Goal: Task Accomplishment & Management: Use online tool/utility

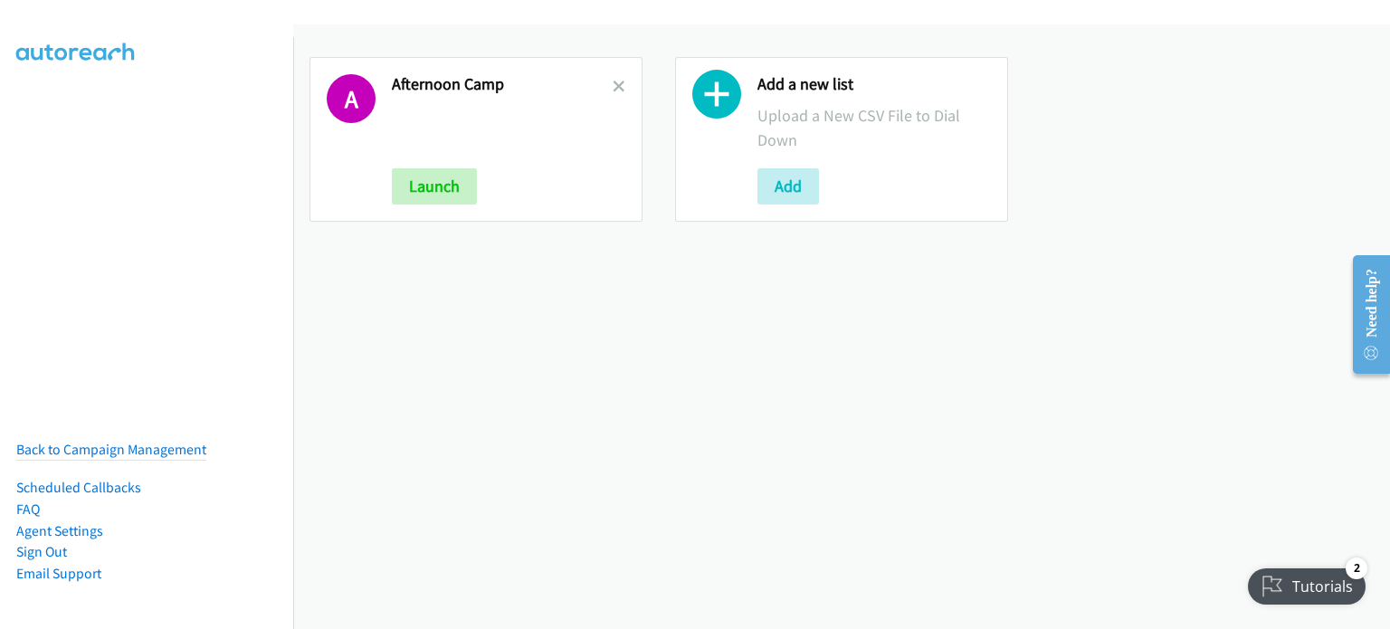
drag, startPoint x: 394, startPoint y: 278, endPoint x: 528, endPoint y: 165, distance: 175.3
click at [394, 278] on div "A Afternoon Camp Launch Add a new list Upload a New CSV File to Dial Down Add" at bounding box center [841, 326] width 1096 height 604
drag, startPoint x: 608, startPoint y: 85, endPoint x: 679, endPoint y: 129, distance: 83.3
click at [612, 85] on icon at bounding box center [618, 87] width 13 height 13
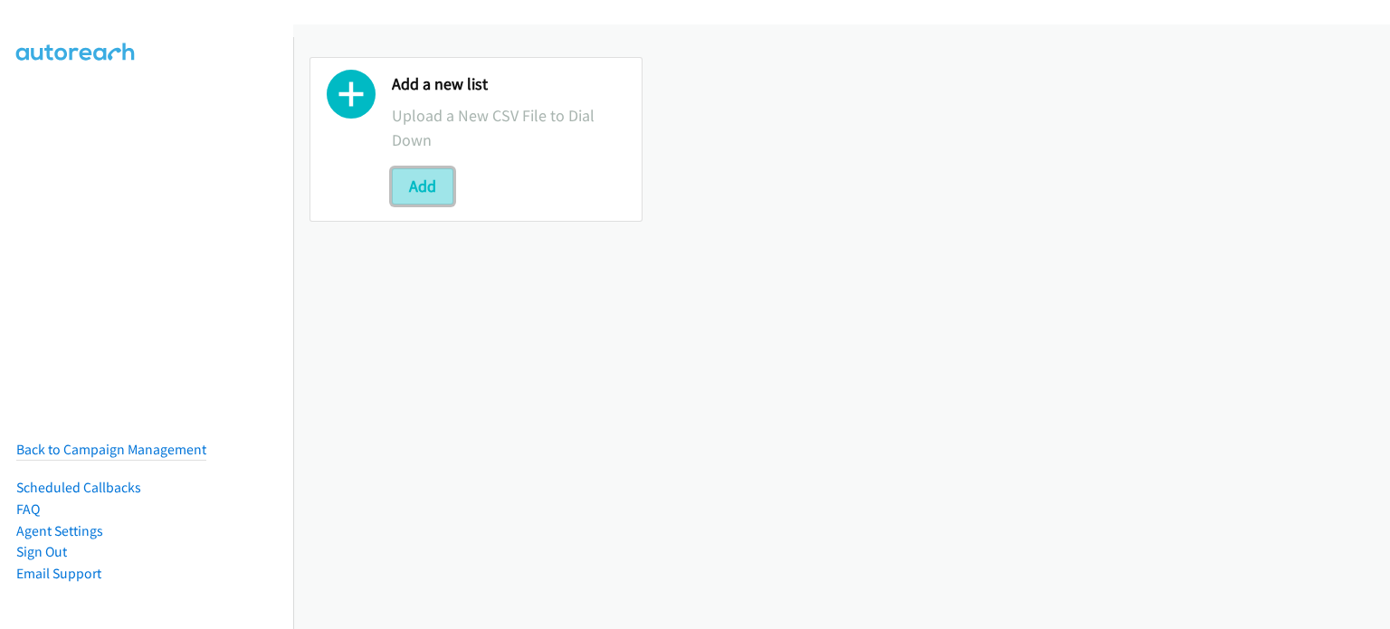
click at [423, 187] on button "Add" at bounding box center [423, 186] width 62 height 36
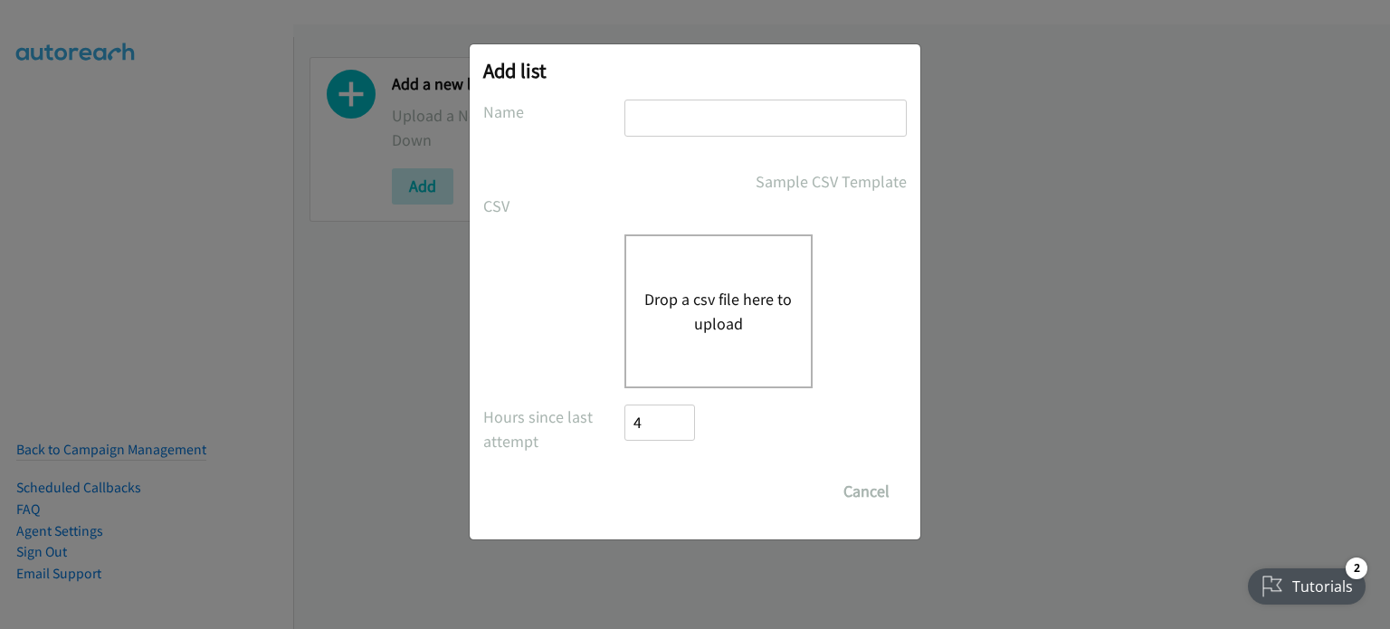
drag, startPoint x: 723, startPoint y: 114, endPoint x: 726, endPoint y: 129, distance: 15.8
click at [723, 114] on input "text" at bounding box center [765, 118] width 282 height 37
type input "mary"
click at [731, 315] on button "Drop a csv file here to upload" at bounding box center [718, 311] width 148 height 49
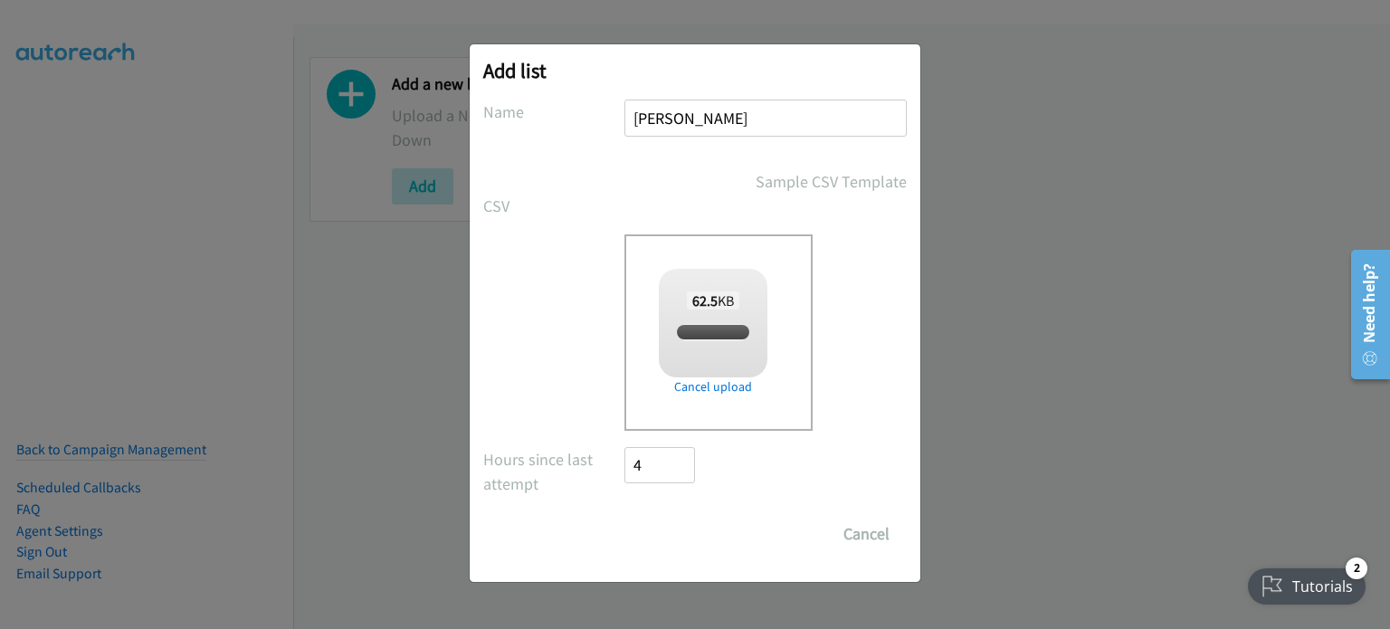
checkbox input "true"
click at [685, 538] on input "Save List" at bounding box center [671, 534] width 95 height 36
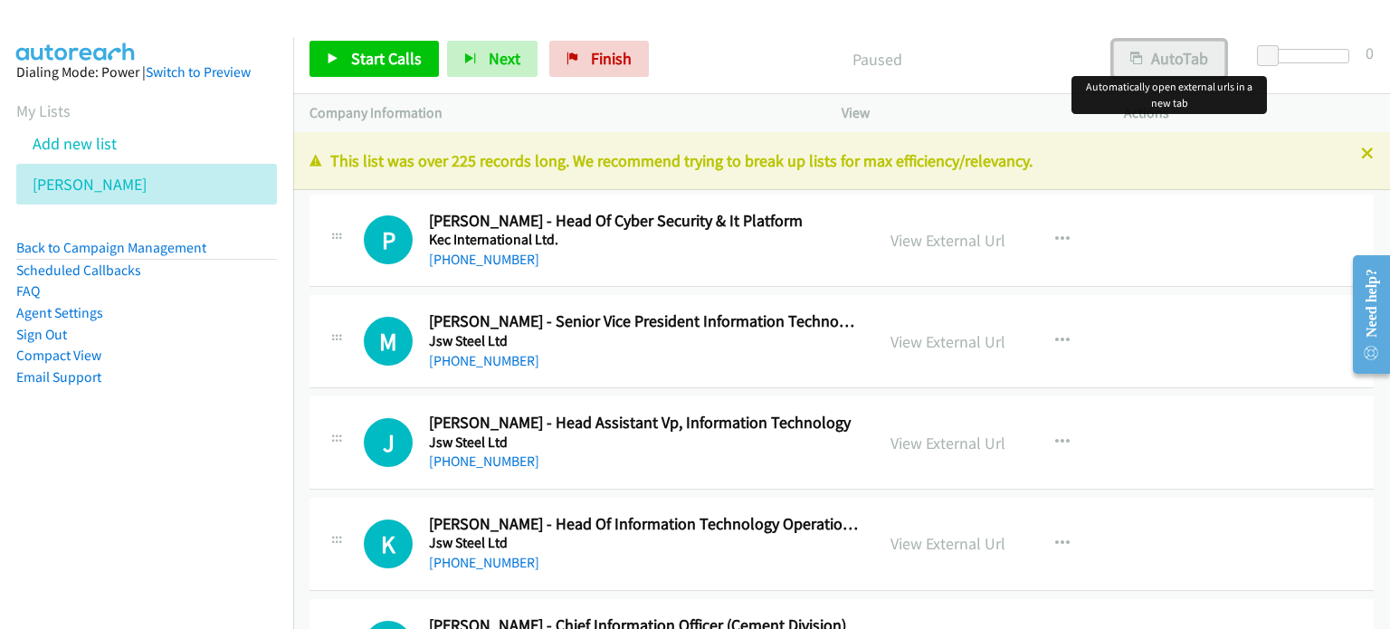
click at [1165, 59] on button "AutoTab" at bounding box center [1169, 59] width 112 height 36
click at [928, 236] on link "View External Url" at bounding box center [947, 240] width 115 height 21
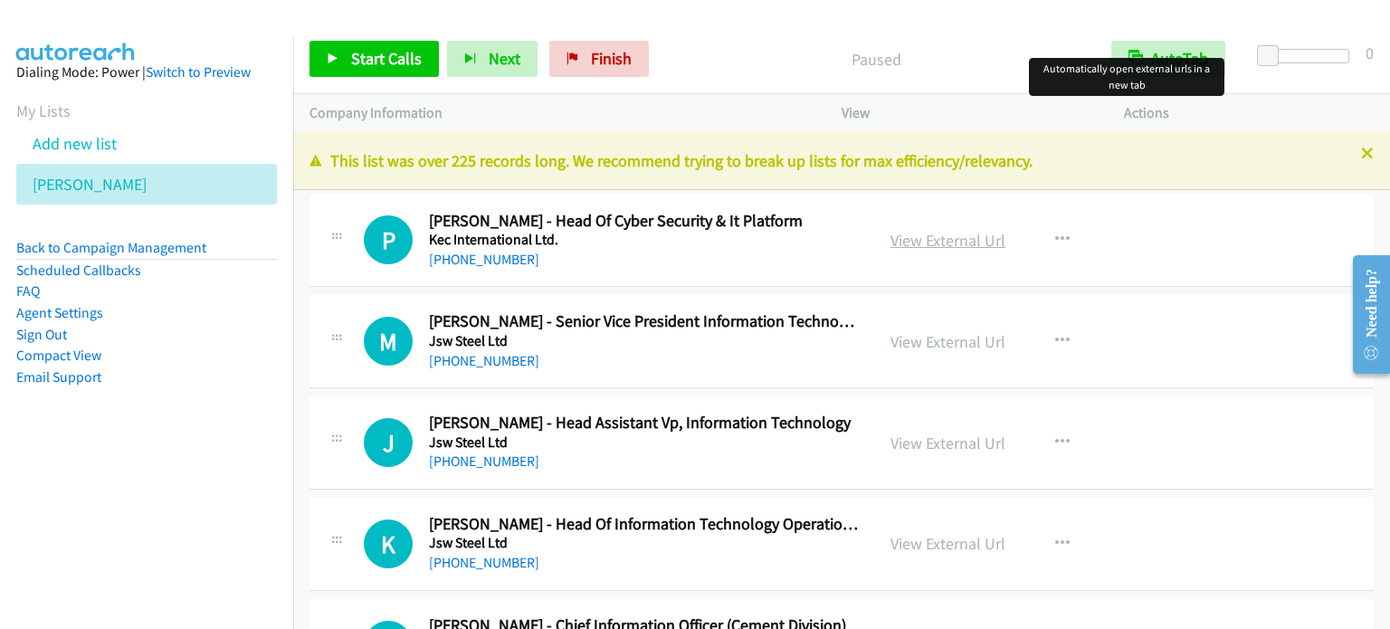
click at [912, 238] on link "View External Url" at bounding box center [947, 240] width 115 height 21
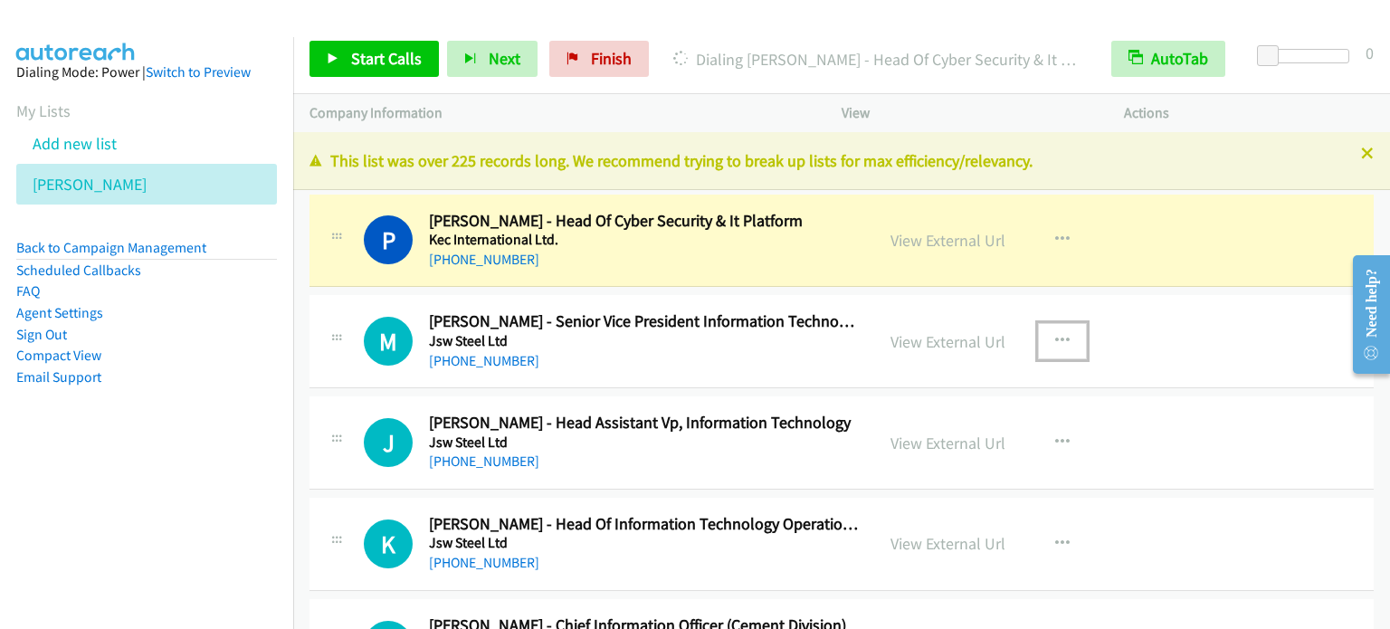
click at [1058, 341] on icon "button" at bounding box center [1062, 341] width 14 height 14
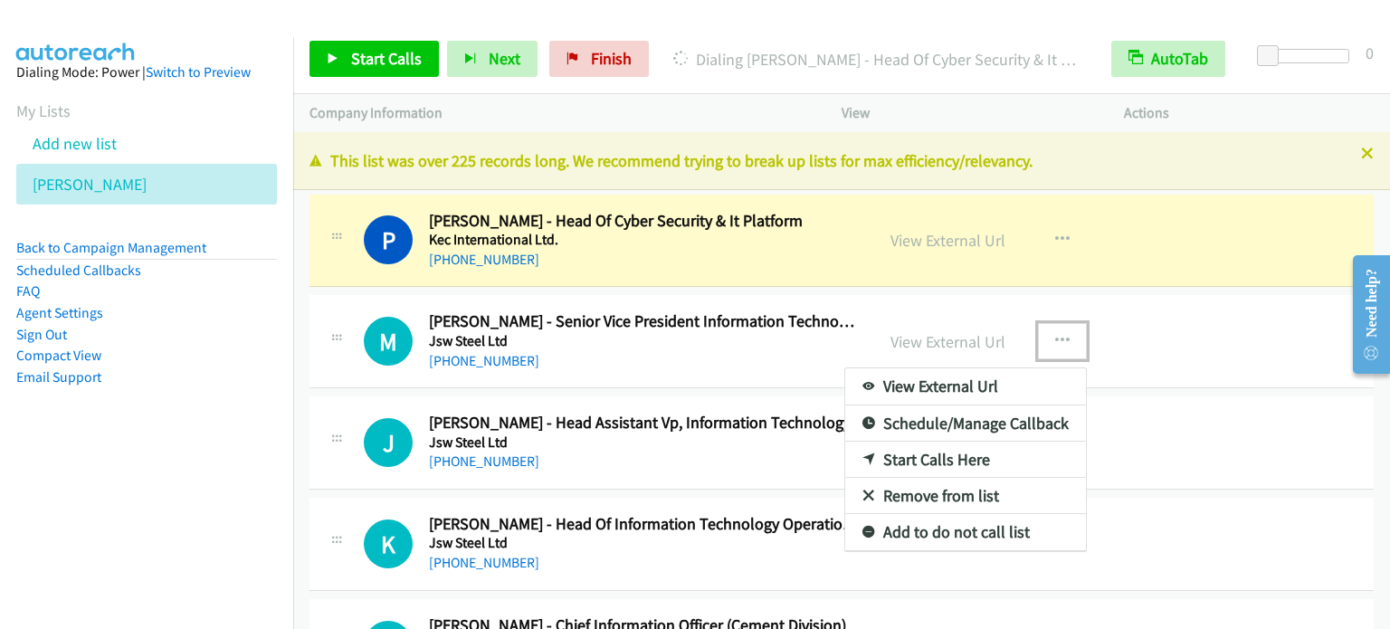
click at [939, 462] on link "Start Calls Here" at bounding box center [965, 459] width 241 height 36
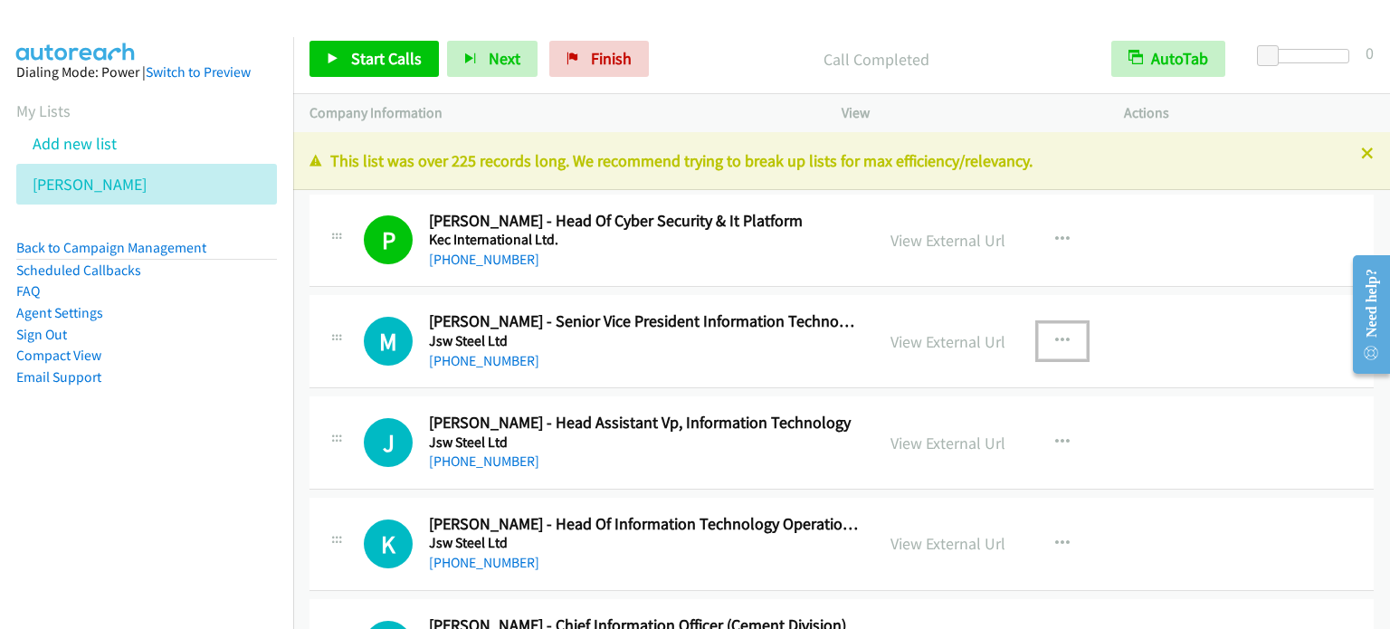
click at [1070, 347] on button "button" at bounding box center [1062, 341] width 49 height 36
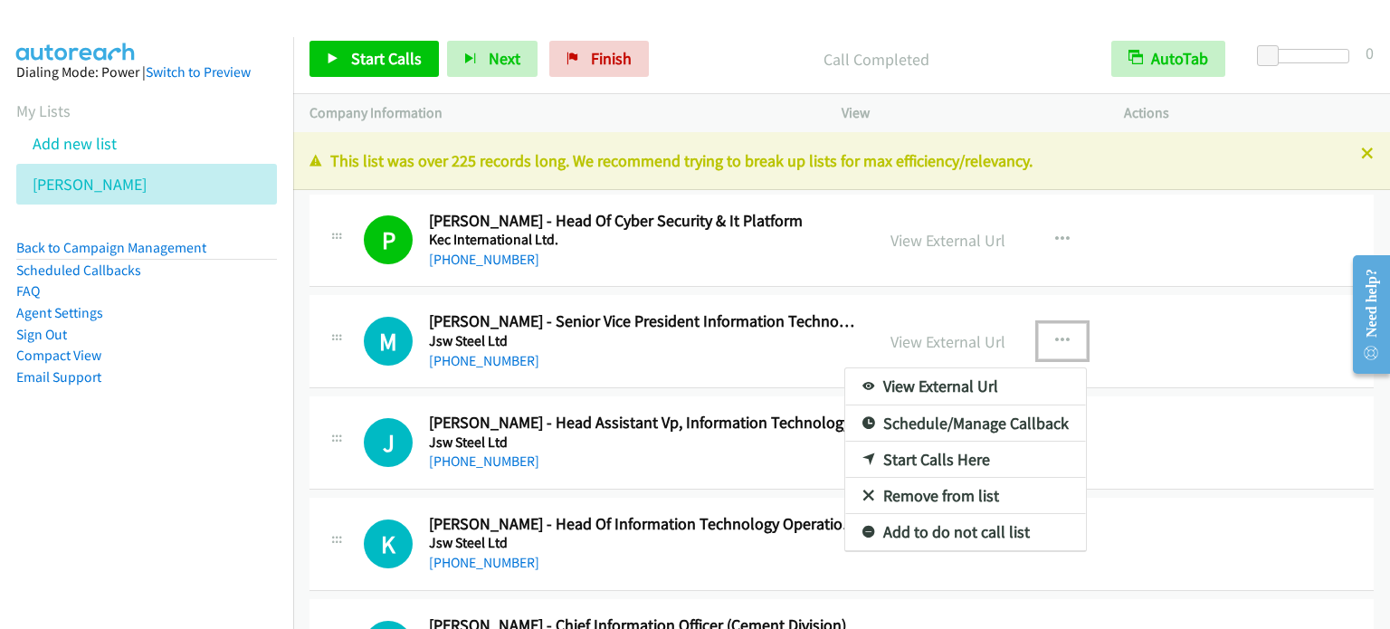
click at [948, 453] on link "Start Calls Here" at bounding box center [965, 459] width 241 height 36
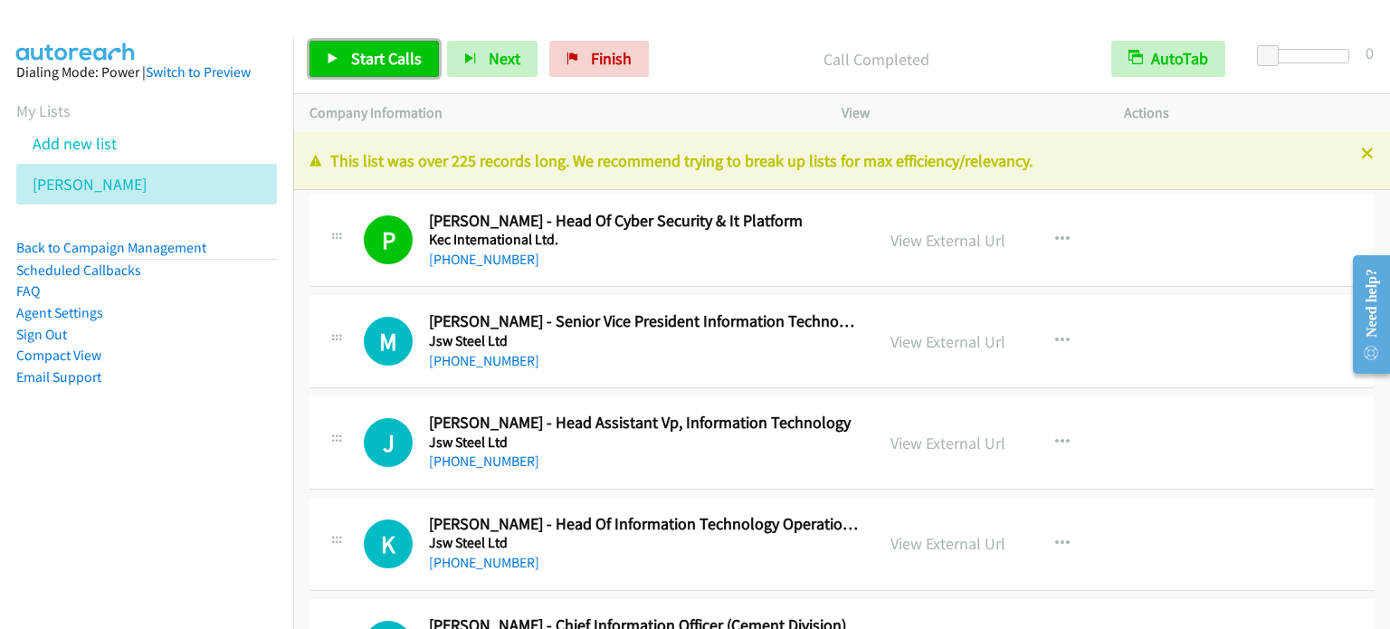
click at [397, 46] on link "Start Calls" at bounding box center [373, 59] width 129 height 36
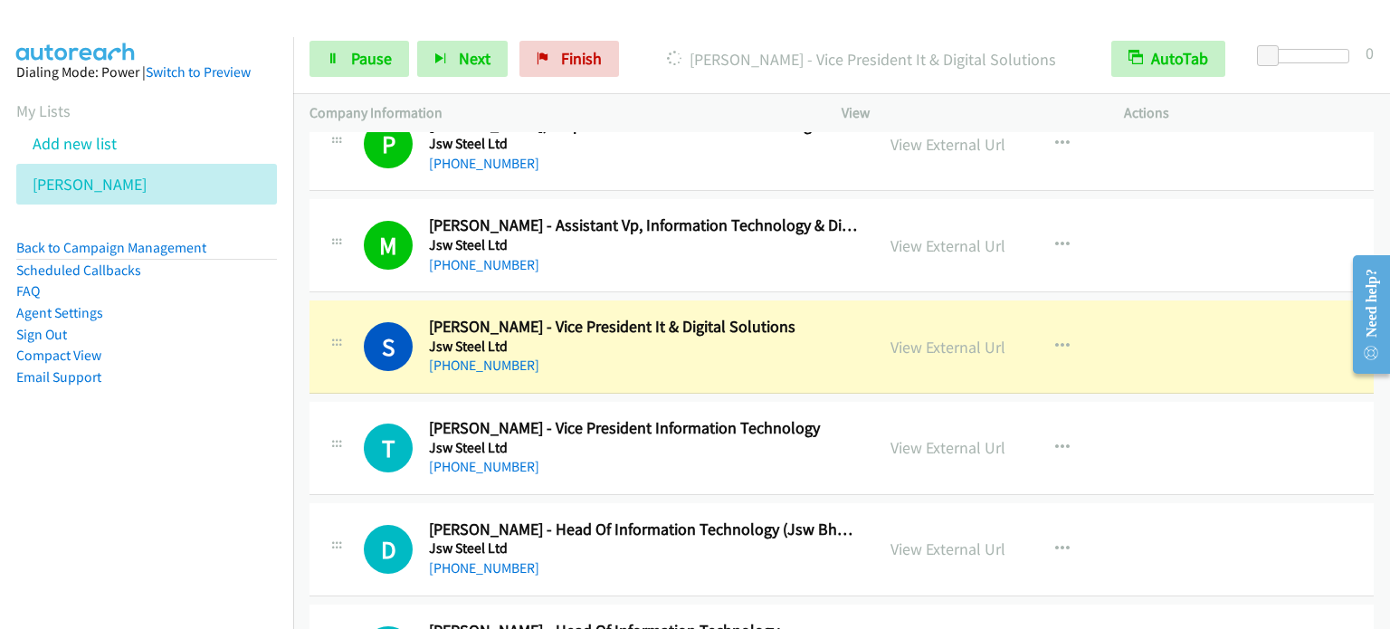
scroll to position [633, 0]
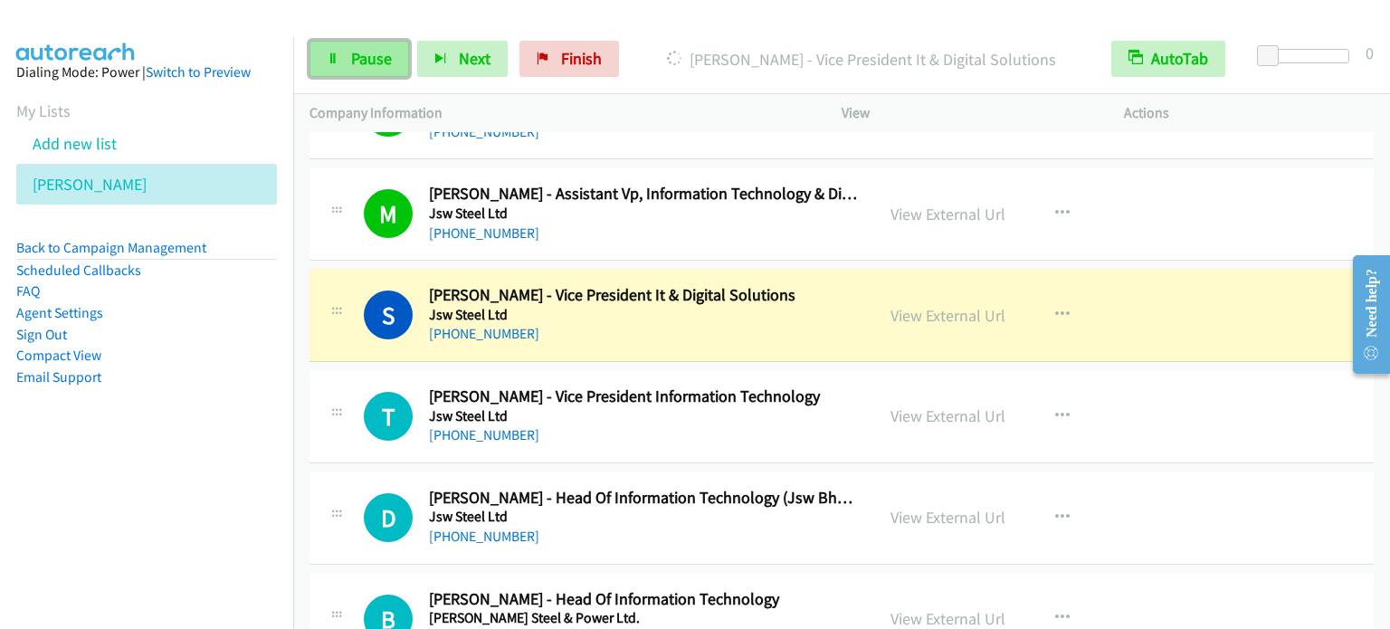
click at [374, 52] on span "Pause" at bounding box center [371, 58] width 41 height 21
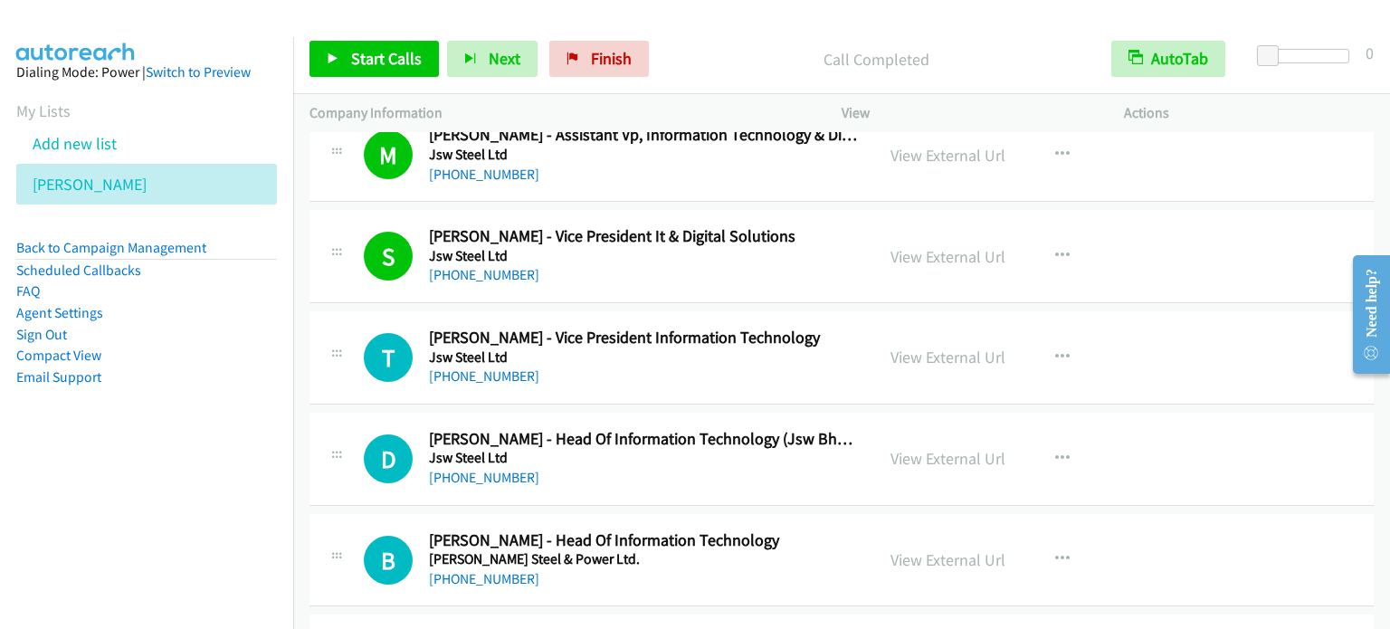
scroll to position [724, 0]
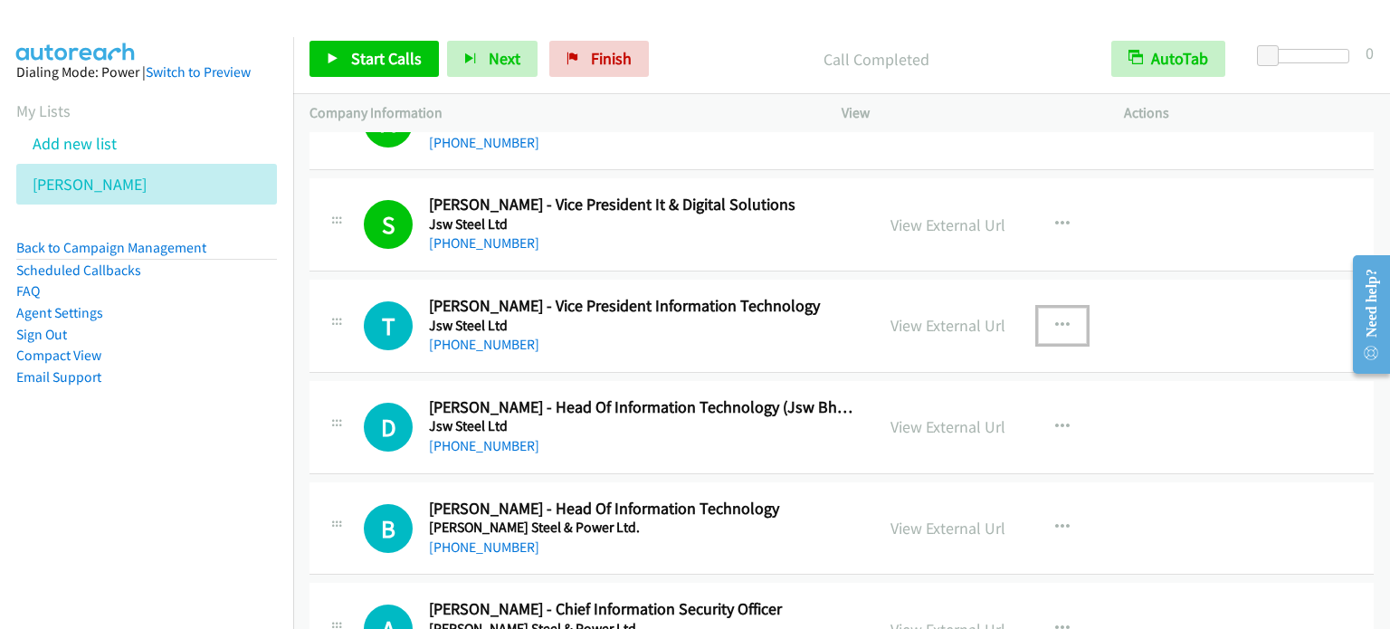
click at [1057, 318] on icon "button" at bounding box center [1062, 325] width 14 height 14
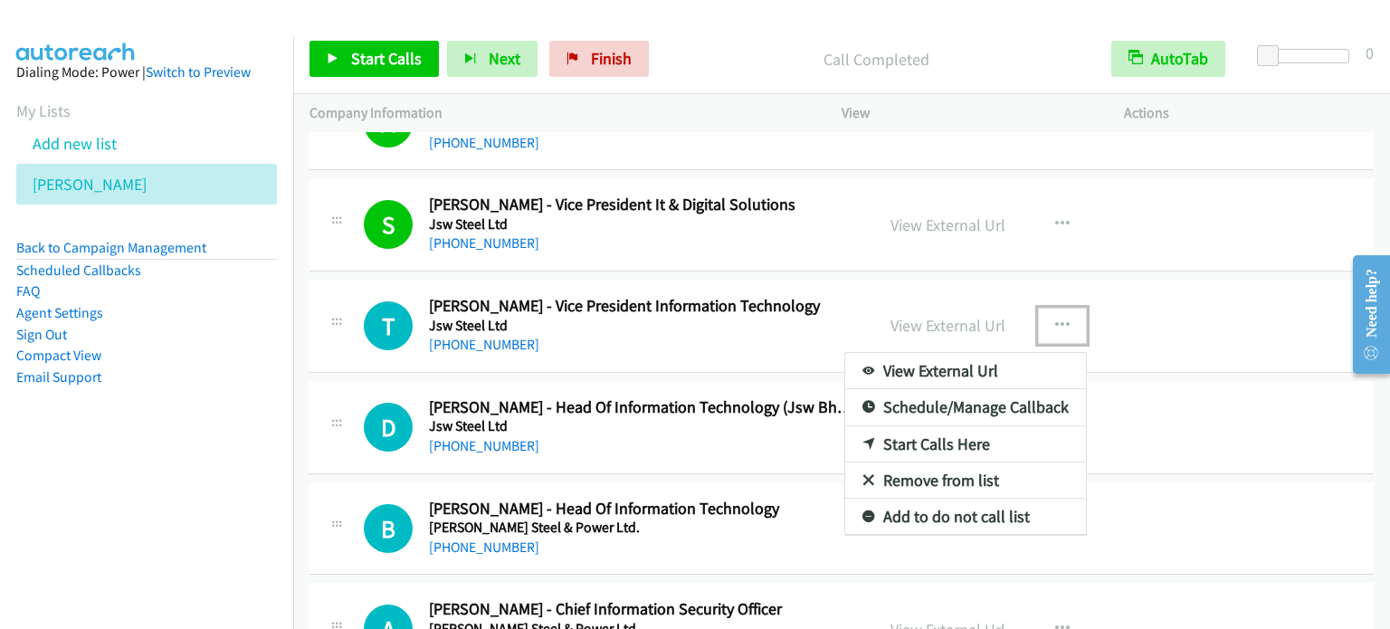
click at [944, 441] on link "Start Calls Here" at bounding box center [965, 444] width 241 height 36
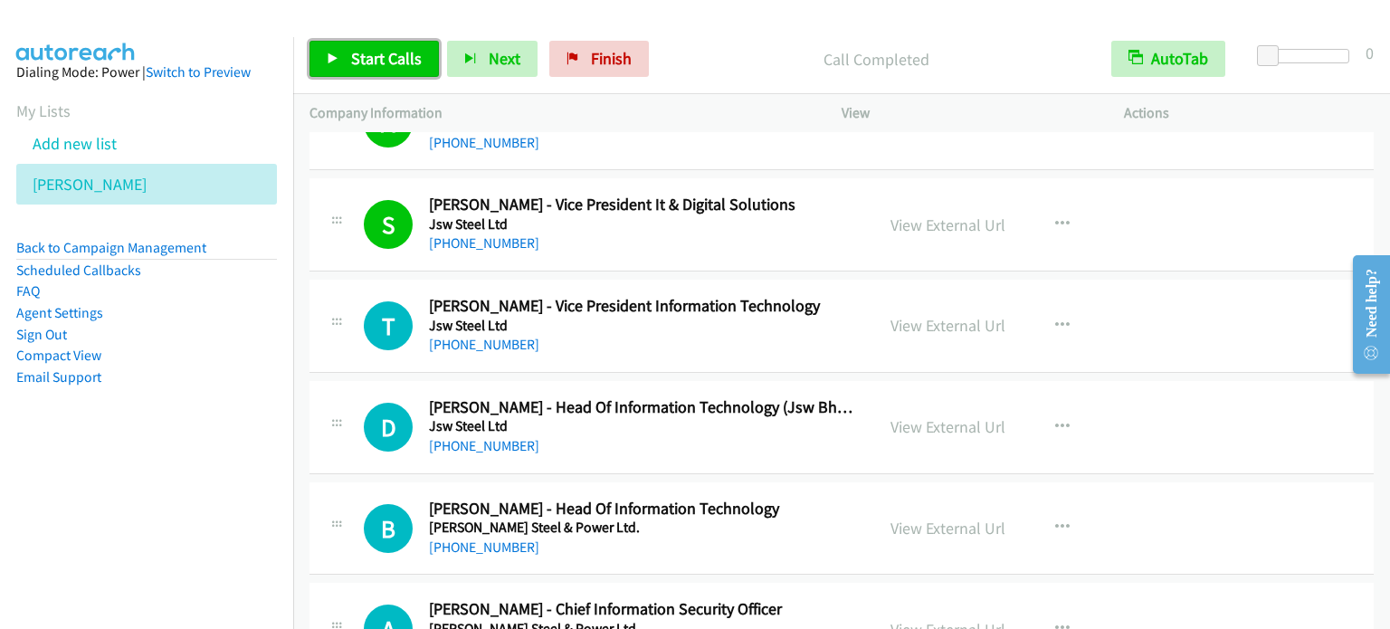
click at [373, 59] on span "Start Calls" at bounding box center [386, 58] width 71 height 21
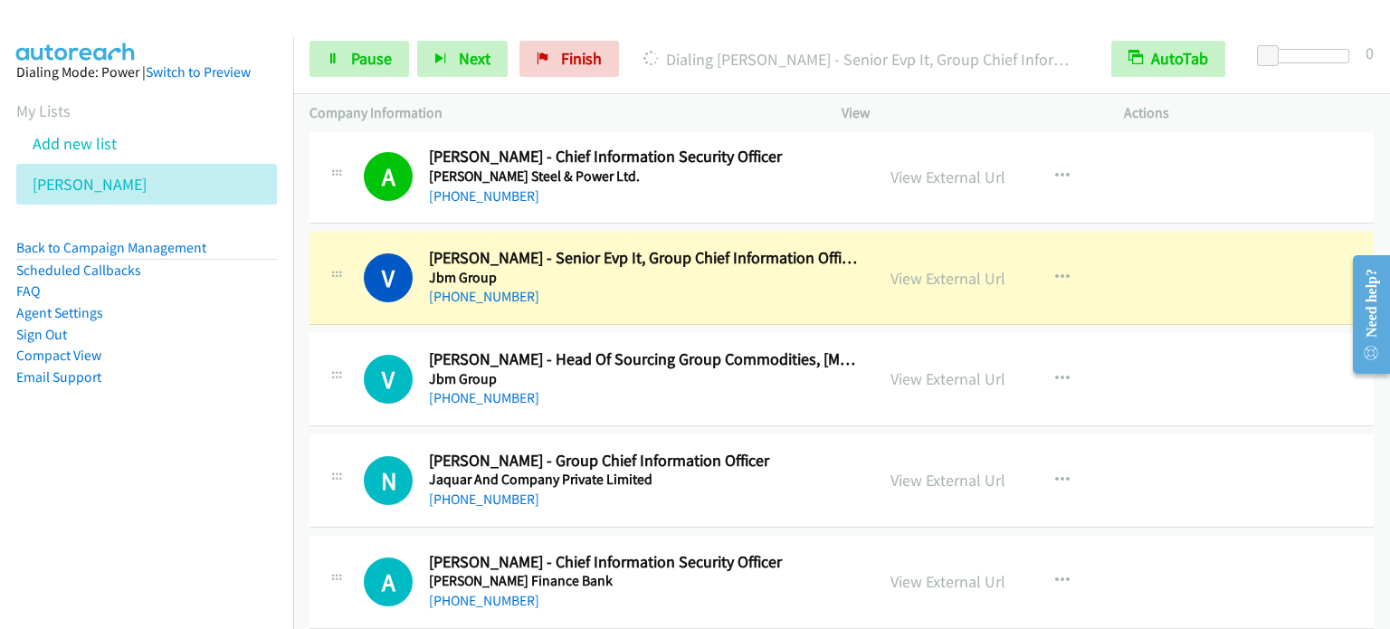
scroll to position [1267, 0]
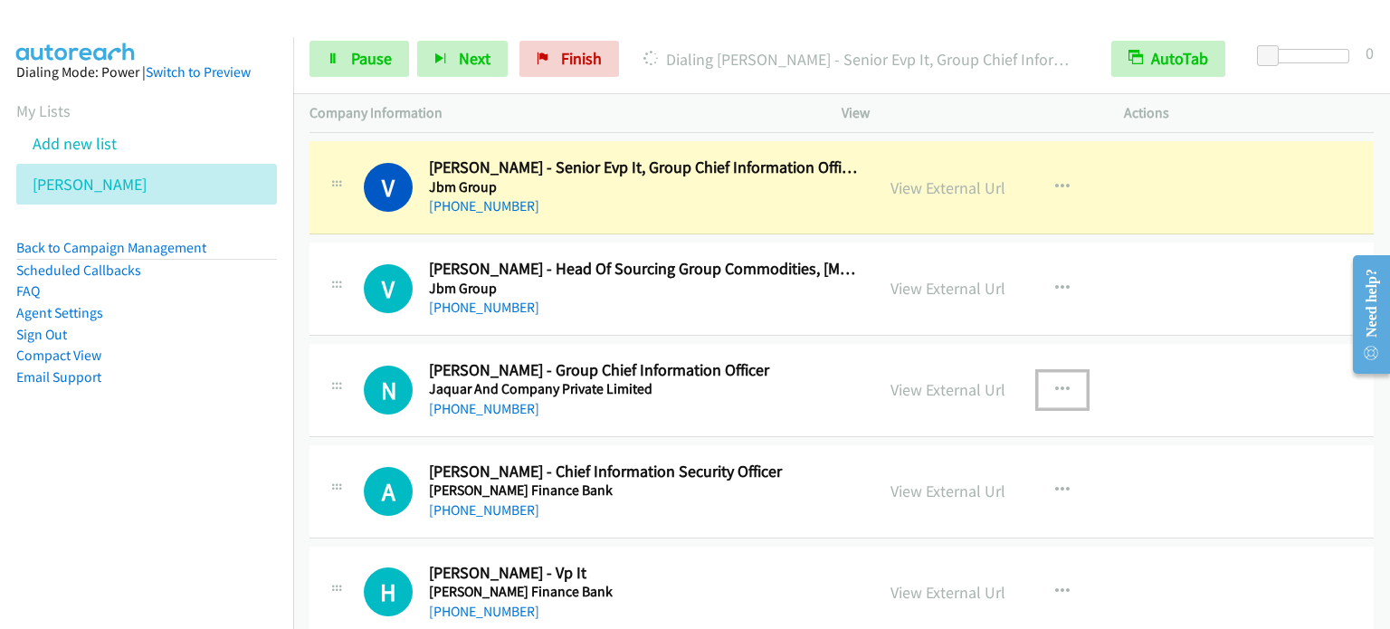
click at [1060, 383] on icon "button" at bounding box center [1062, 390] width 14 height 14
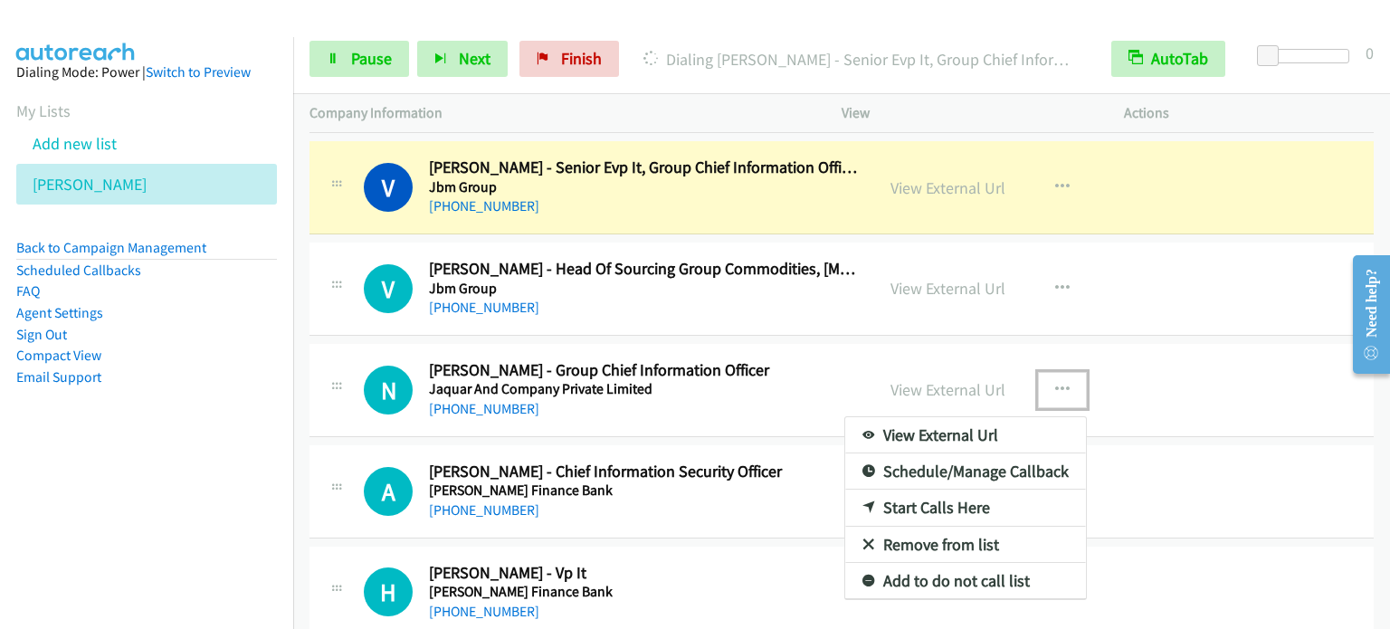
click at [935, 505] on link "Start Calls Here" at bounding box center [965, 507] width 241 height 36
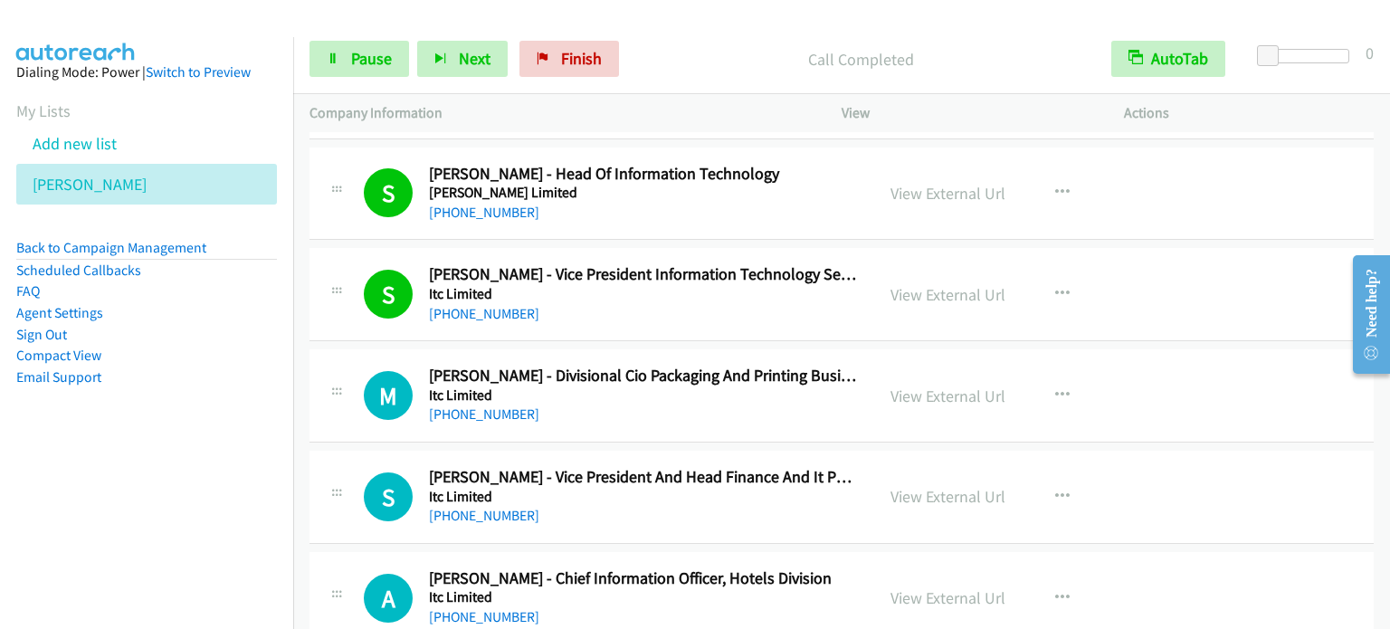
scroll to position [2352, 0]
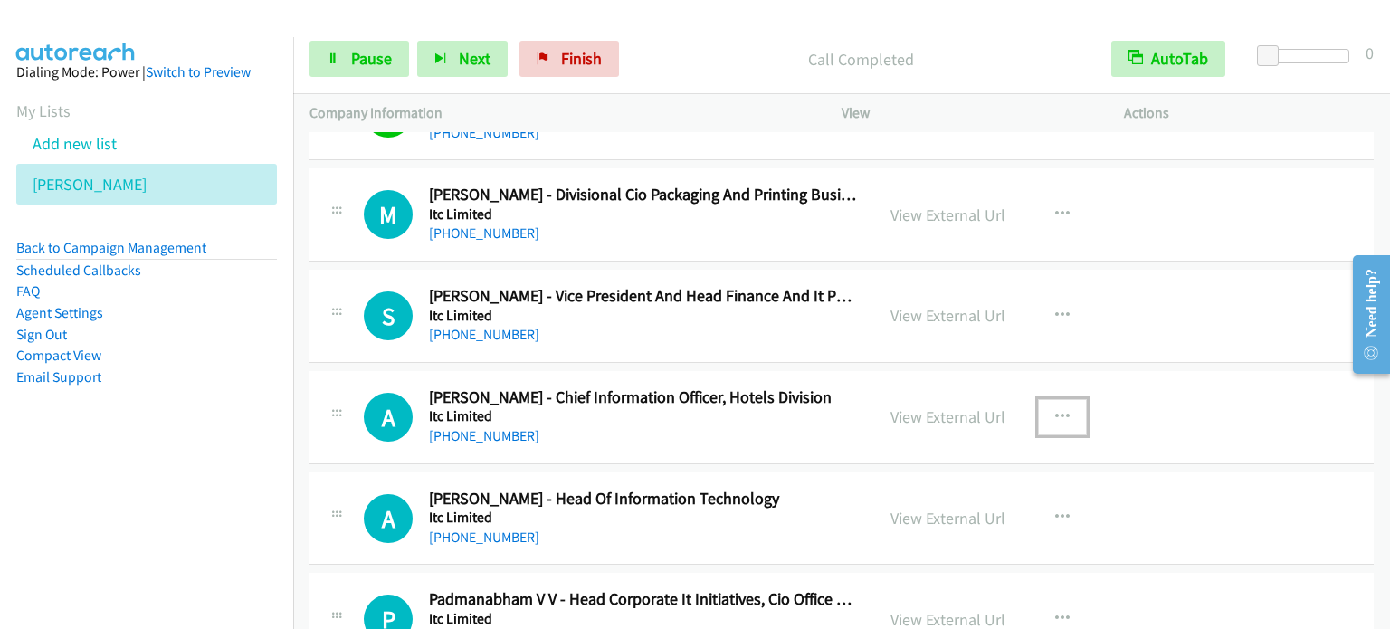
click at [1066, 413] on button "button" at bounding box center [1062, 417] width 49 height 36
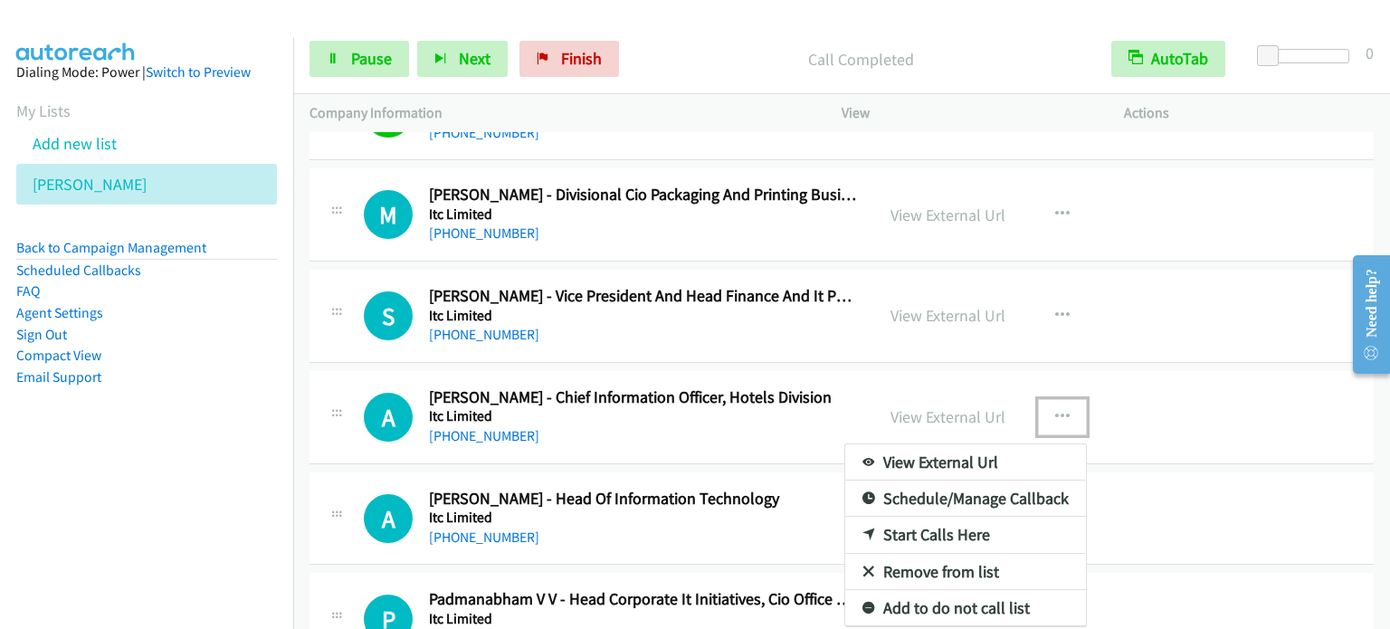
click at [937, 526] on link "Start Calls Here" at bounding box center [965, 535] width 241 height 36
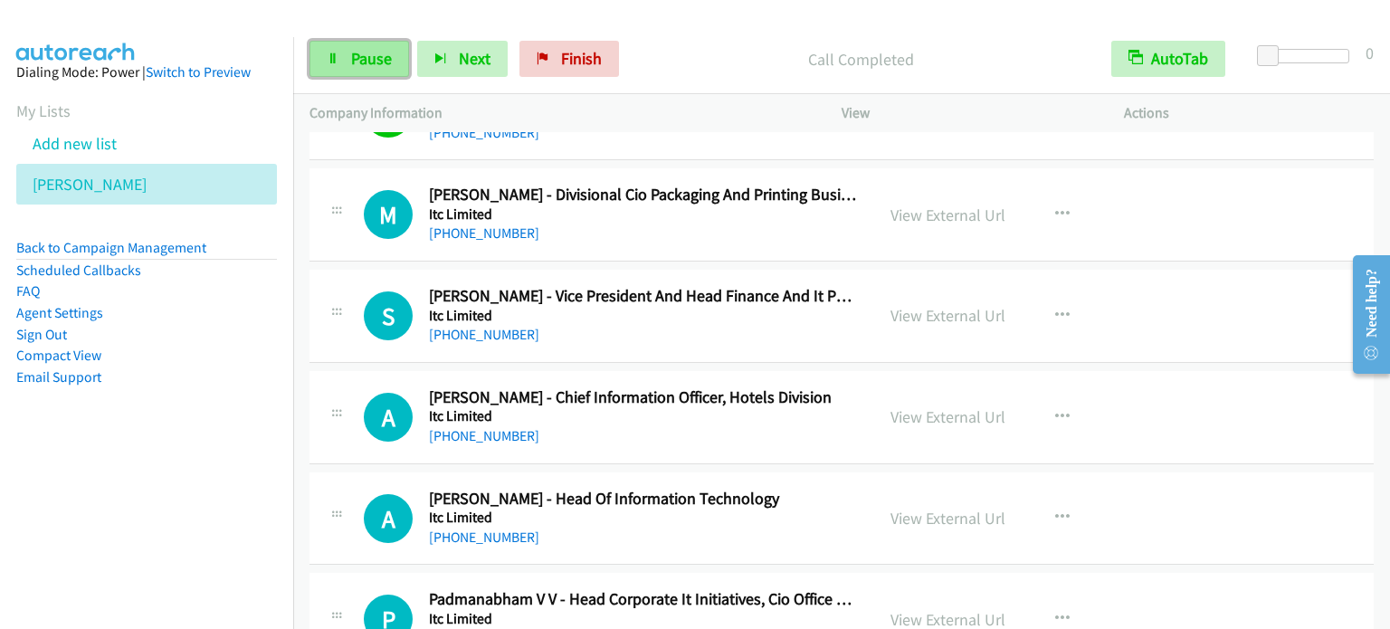
click at [331, 50] on link "Pause" at bounding box center [359, 59] width 100 height 36
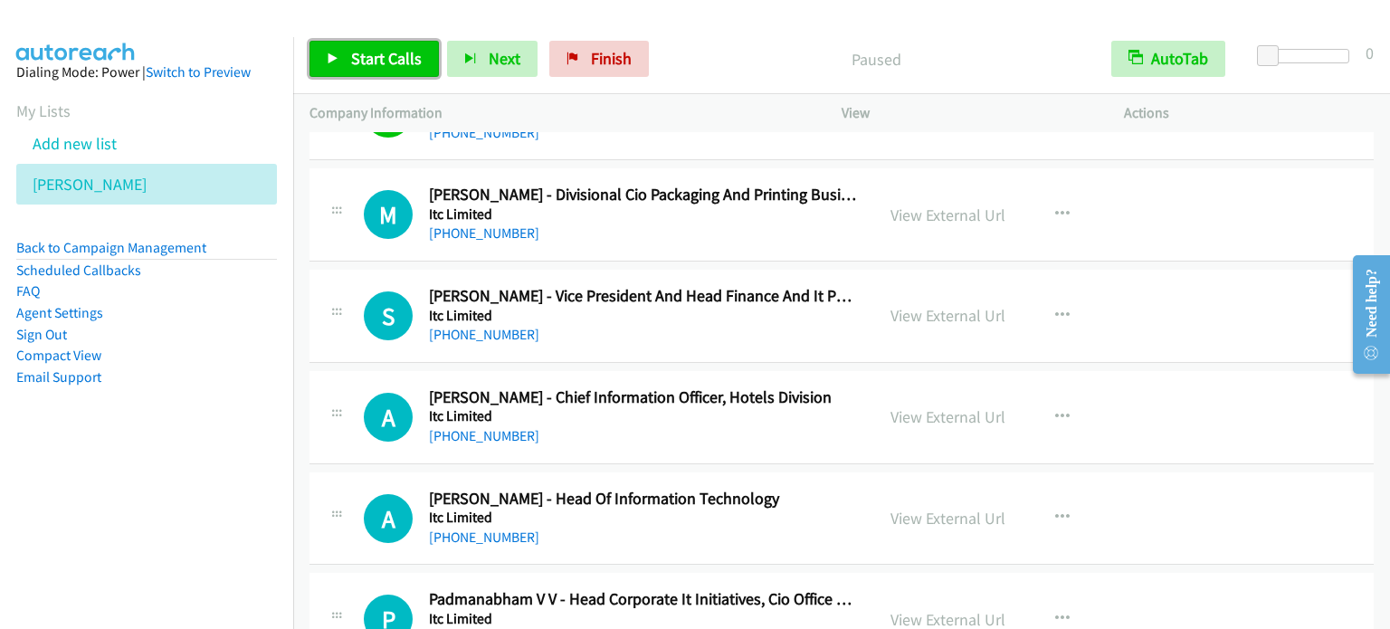
click at [342, 55] on link "Start Calls" at bounding box center [373, 59] width 129 height 36
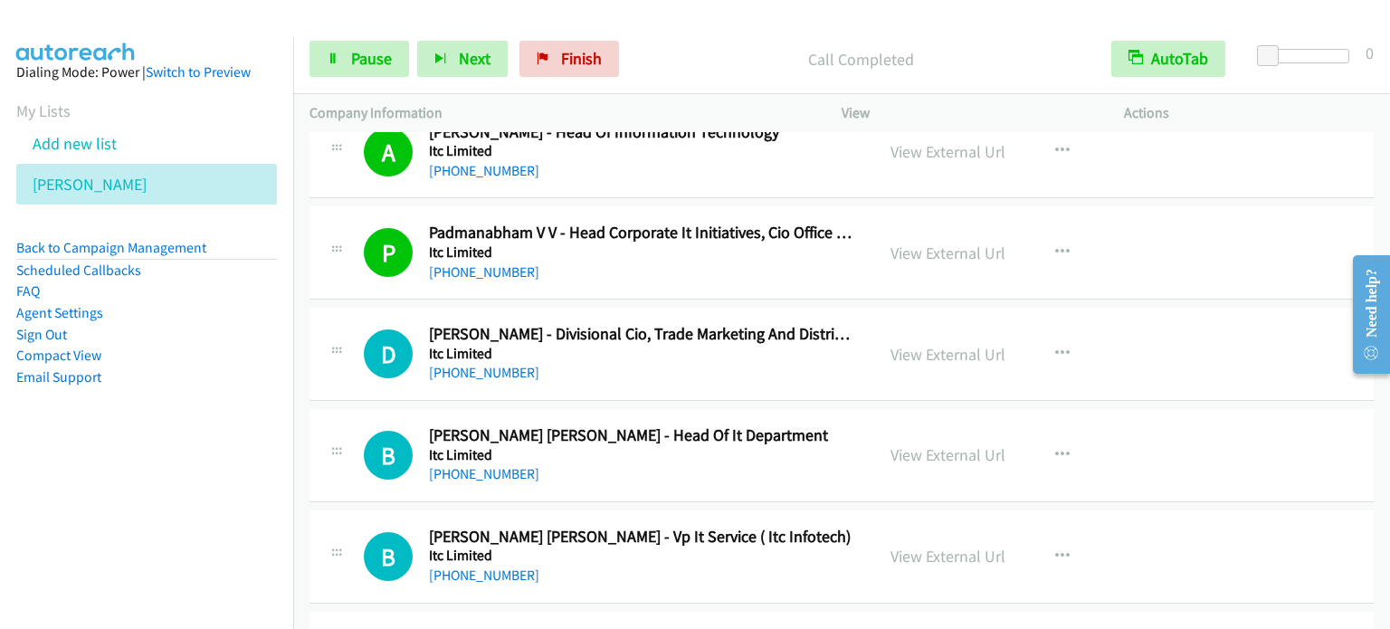
scroll to position [2805, 0]
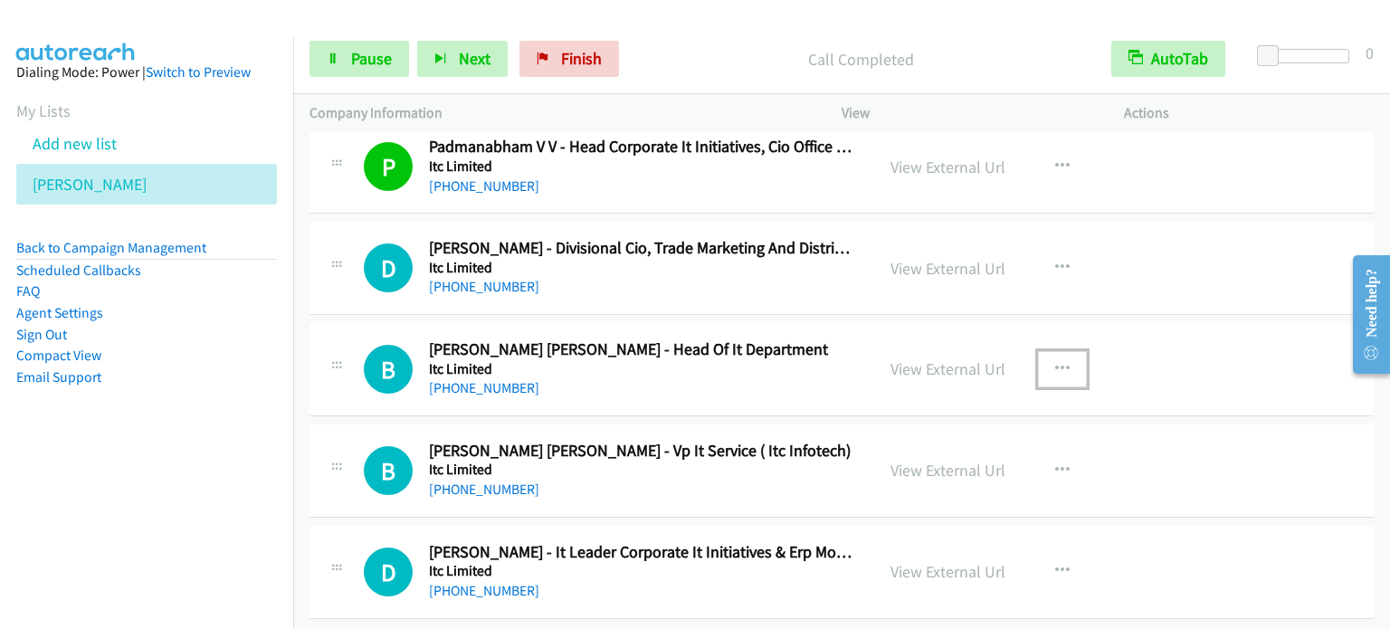
click at [1055, 364] on icon "button" at bounding box center [1062, 369] width 14 height 14
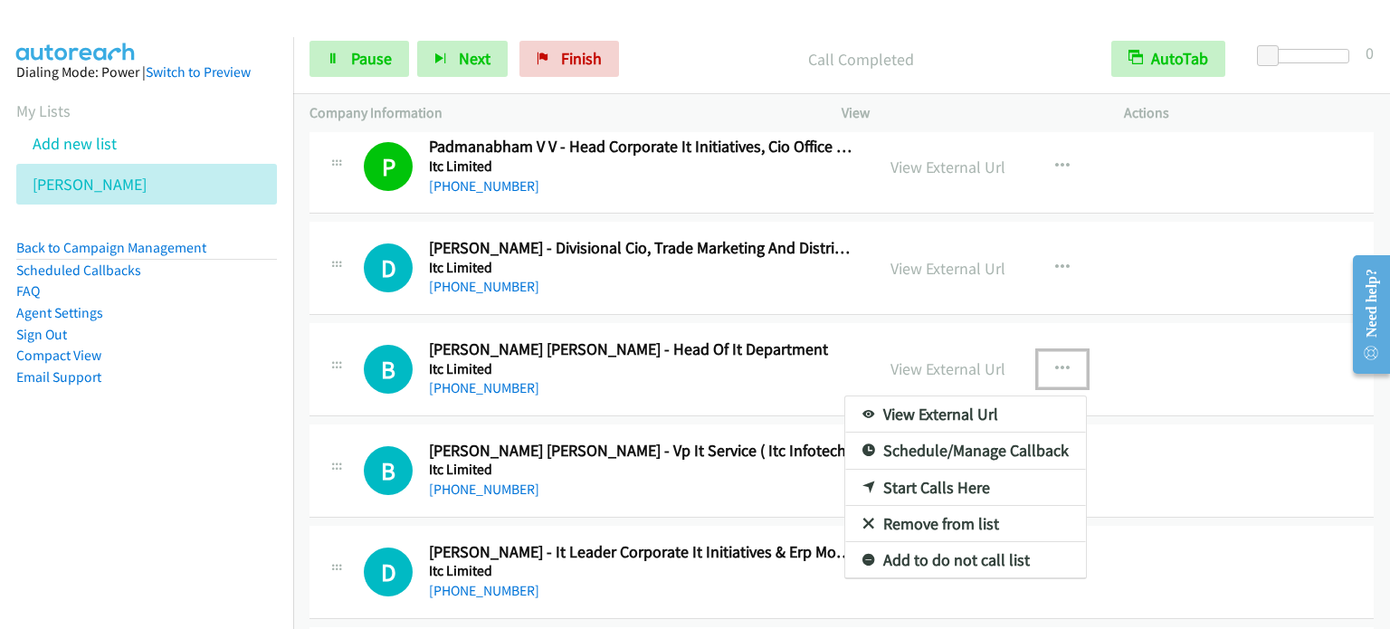
click at [935, 483] on link "Start Calls Here" at bounding box center [965, 488] width 241 height 36
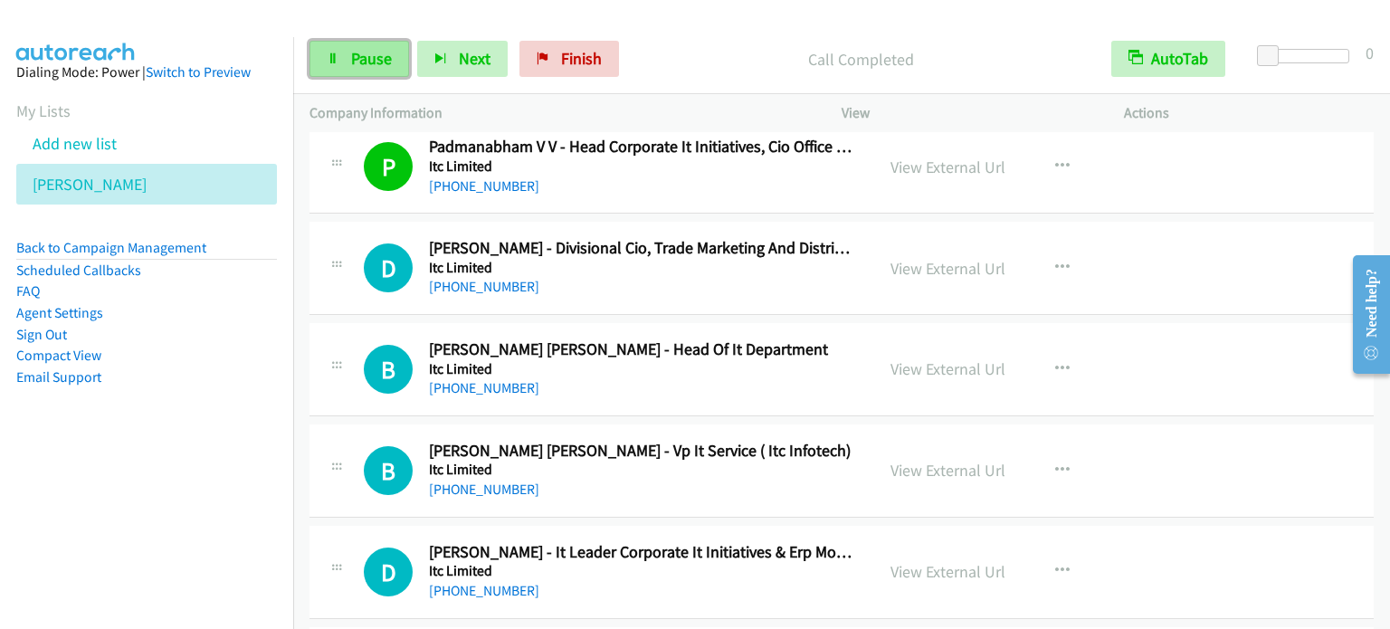
click at [345, 56] on link "Pause" at bounding box center [359, 59] width 100 height 36
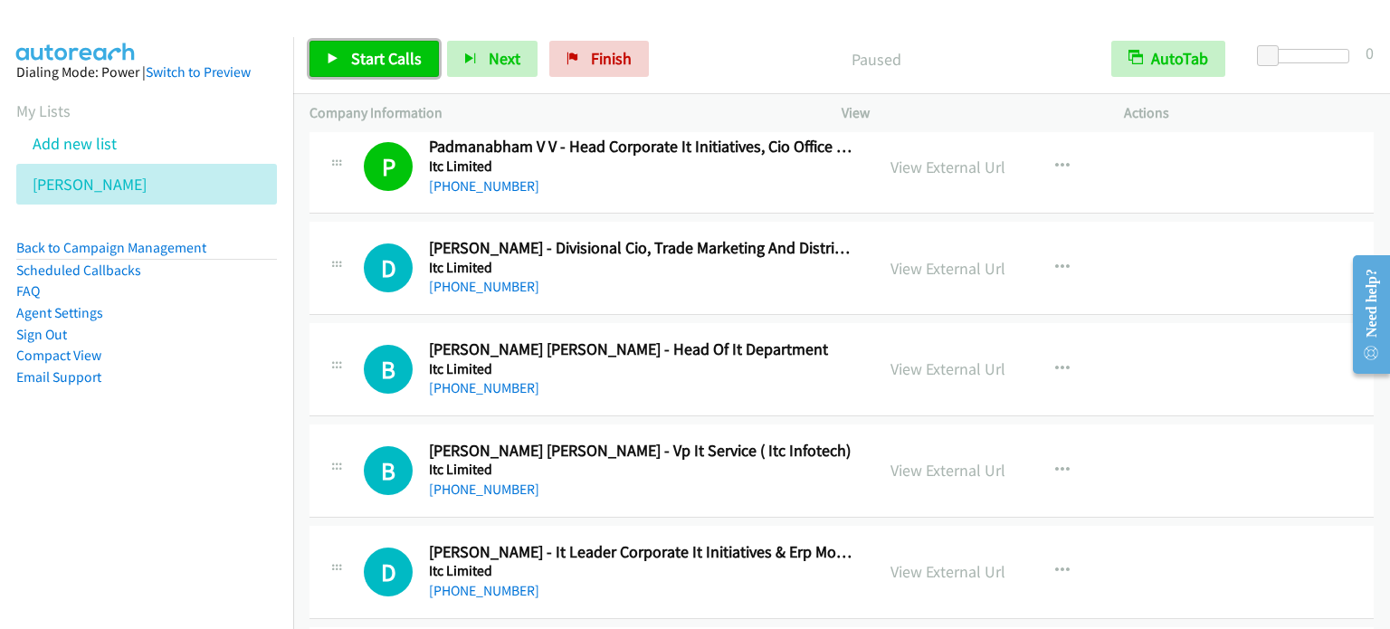
click at [344, 56] on link "Start Calls" at bounding box center [373, 59] width 129 height 36
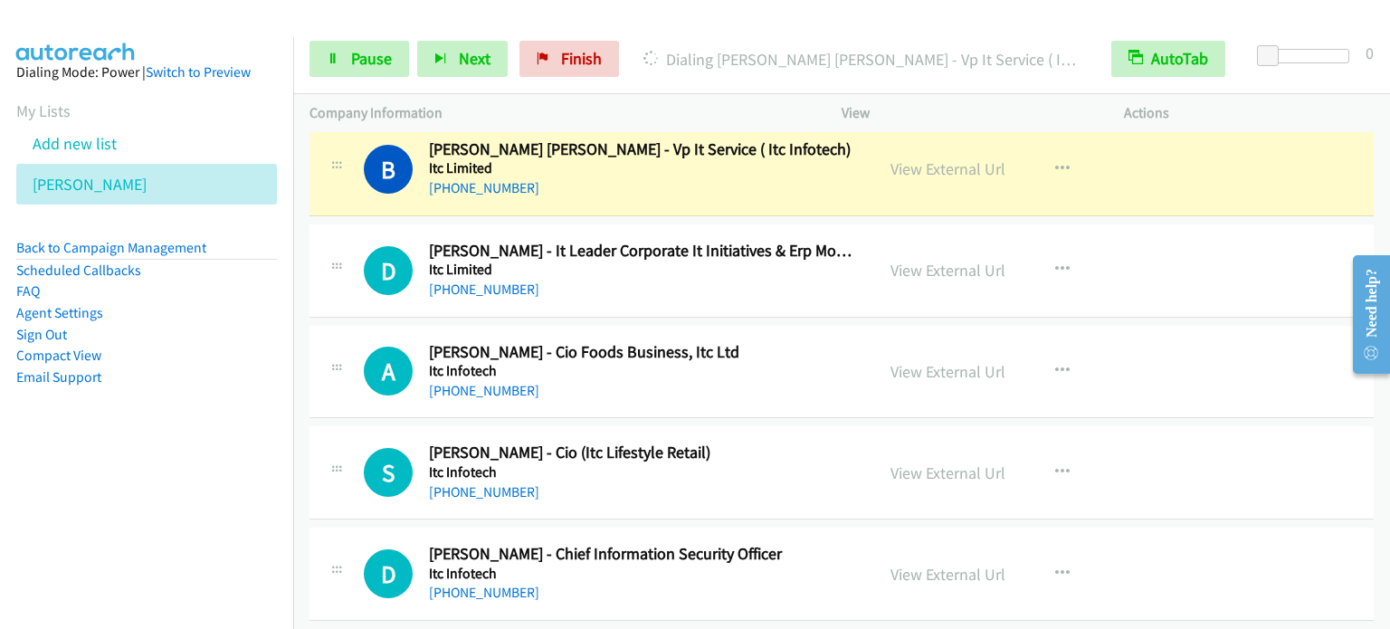
scroll to position [3257, 0]
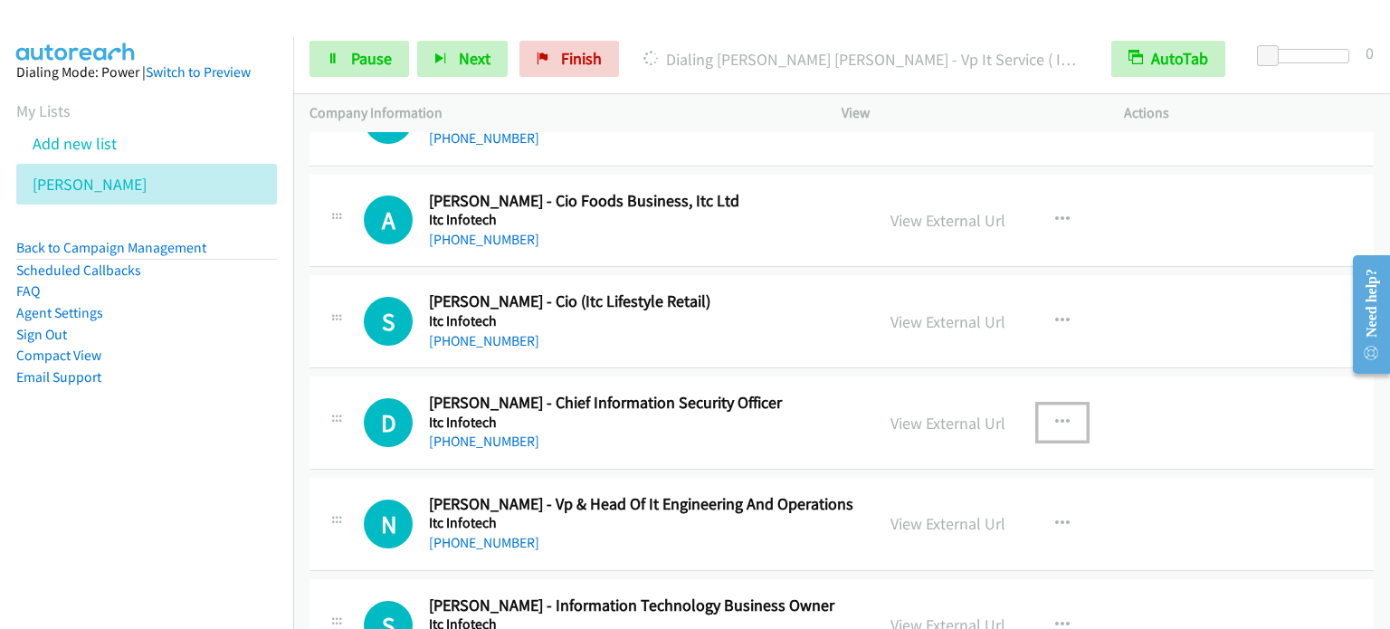
click at [1055, 415] on icon "button" at bounding box center [1062, 422] width 14 height 14
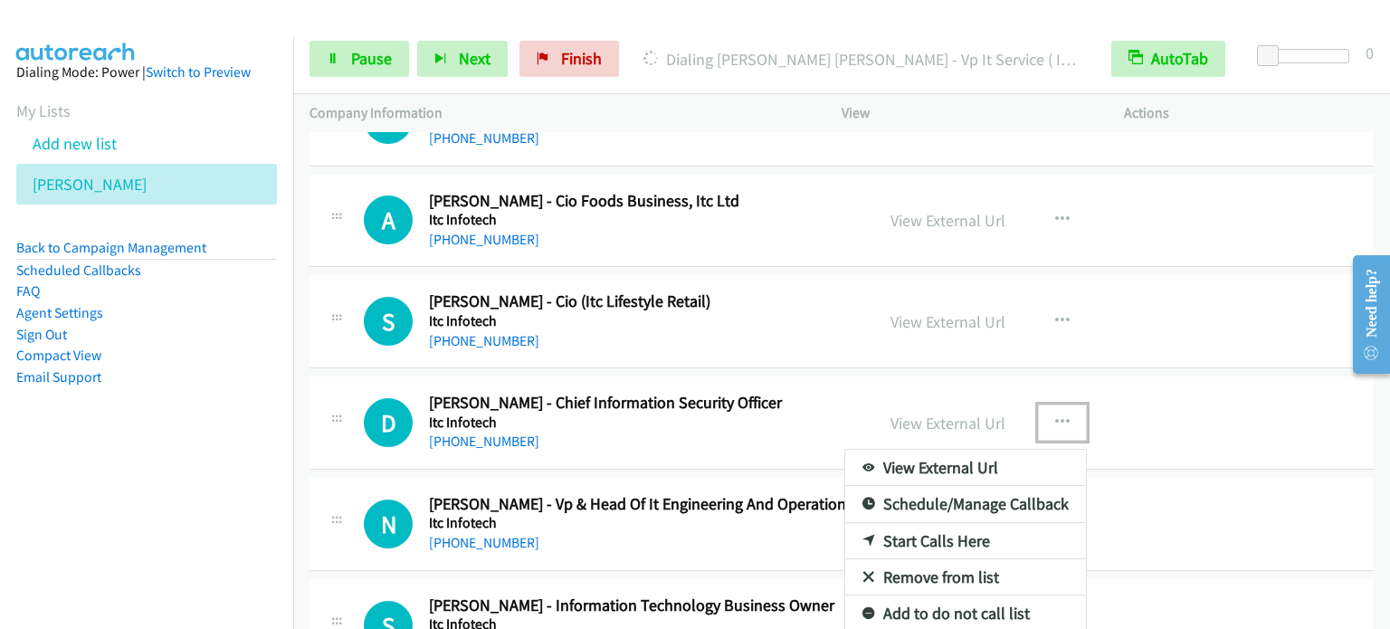
click at [934, 528] on link "Start Calls Here" at bounding box center [965, 541] width 241 height 36
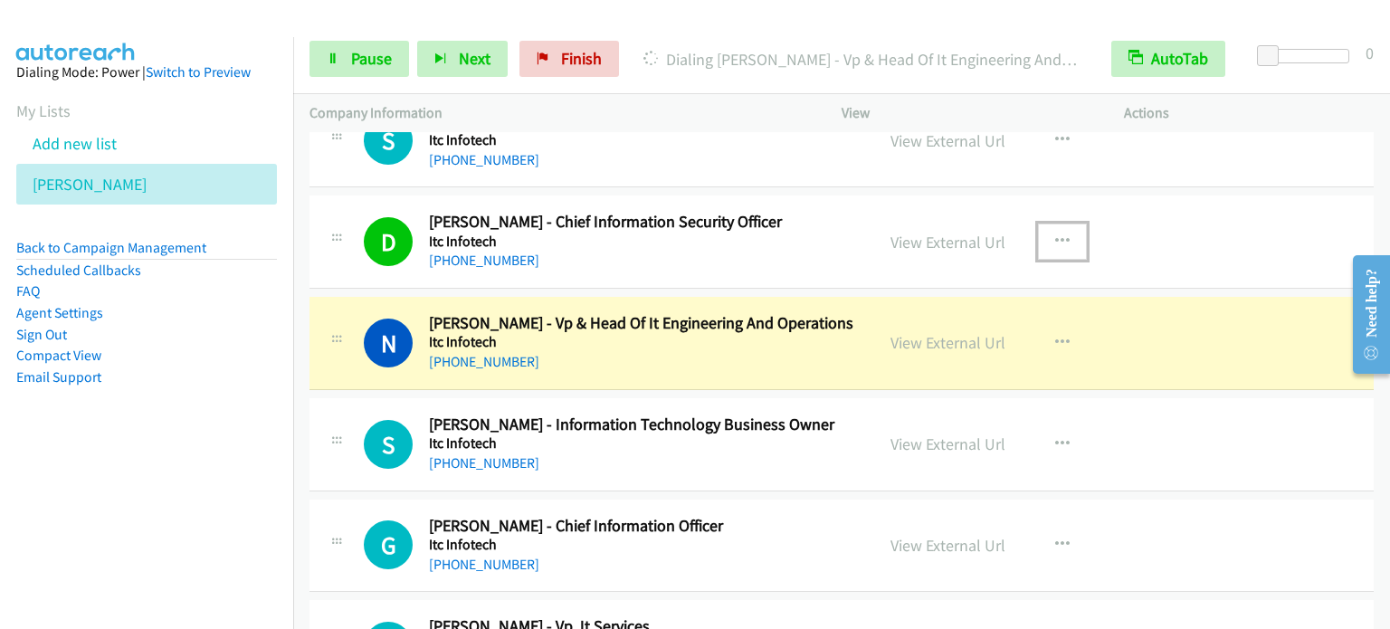
scroll to position [3528, 0]
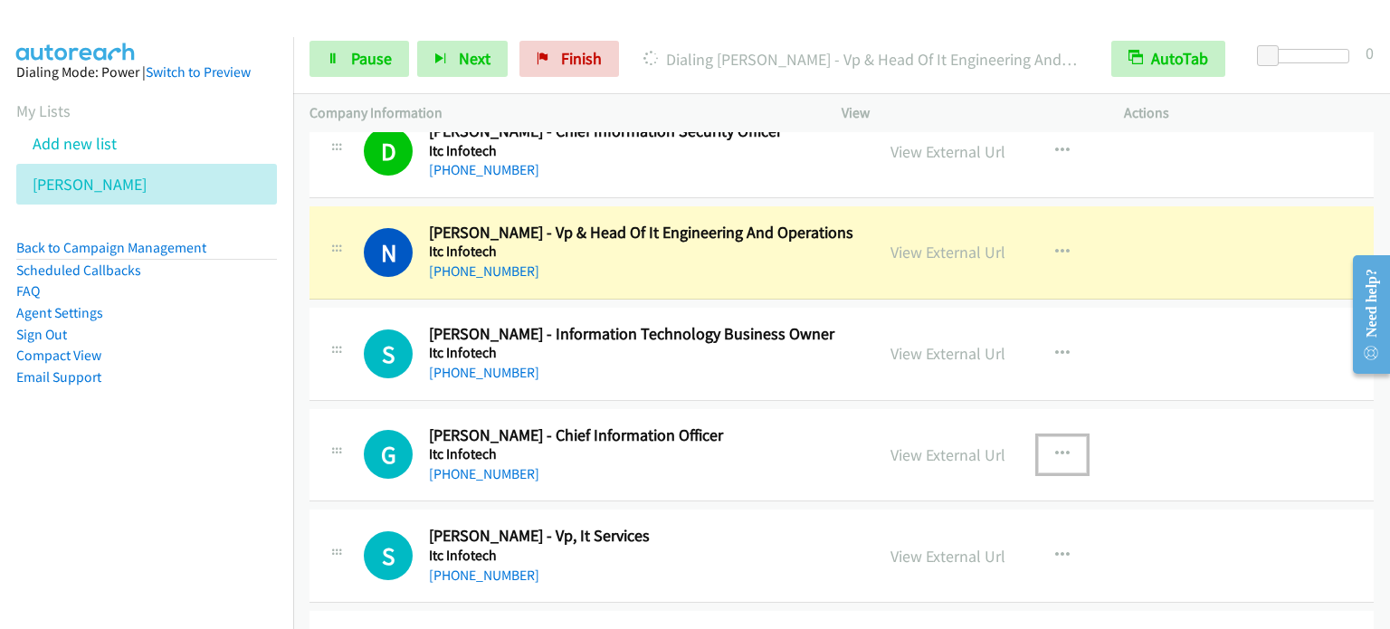
click at [1055, 447] on icon "button" at bounding box center [1062, 454] width 14 height 14
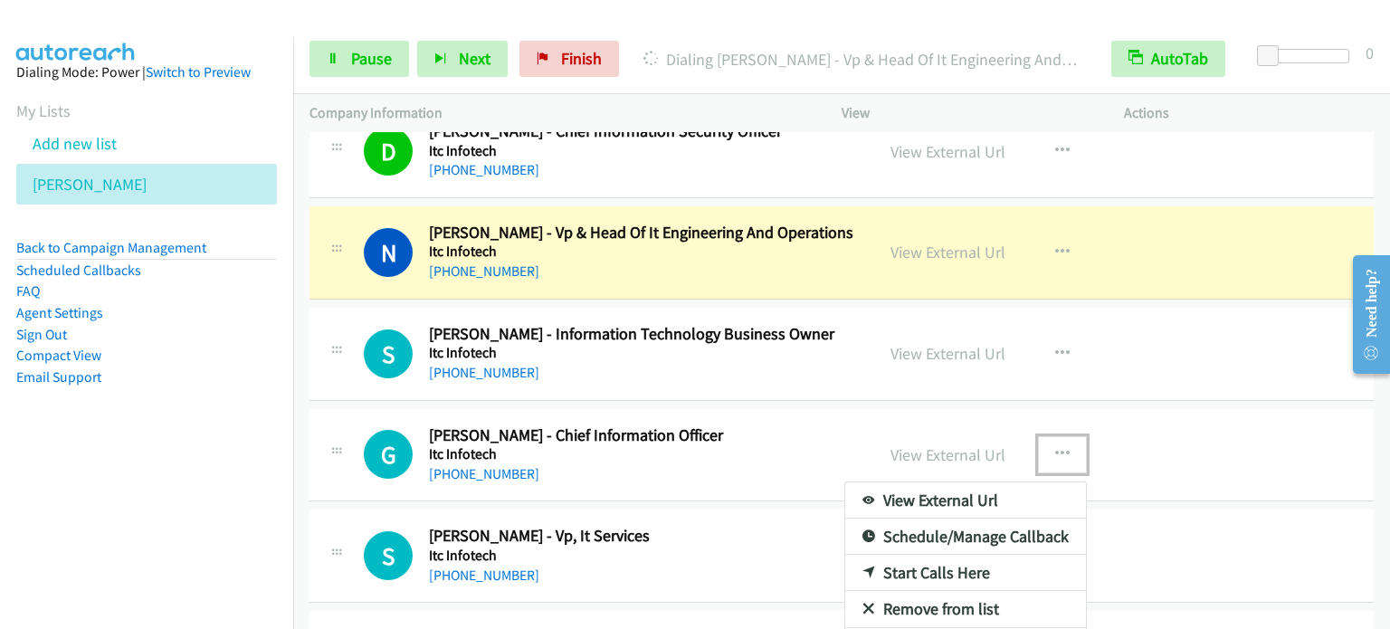
click at [927, 564] on link "Start Calls Here" at bounding box center [965, 573] width 241 height 36
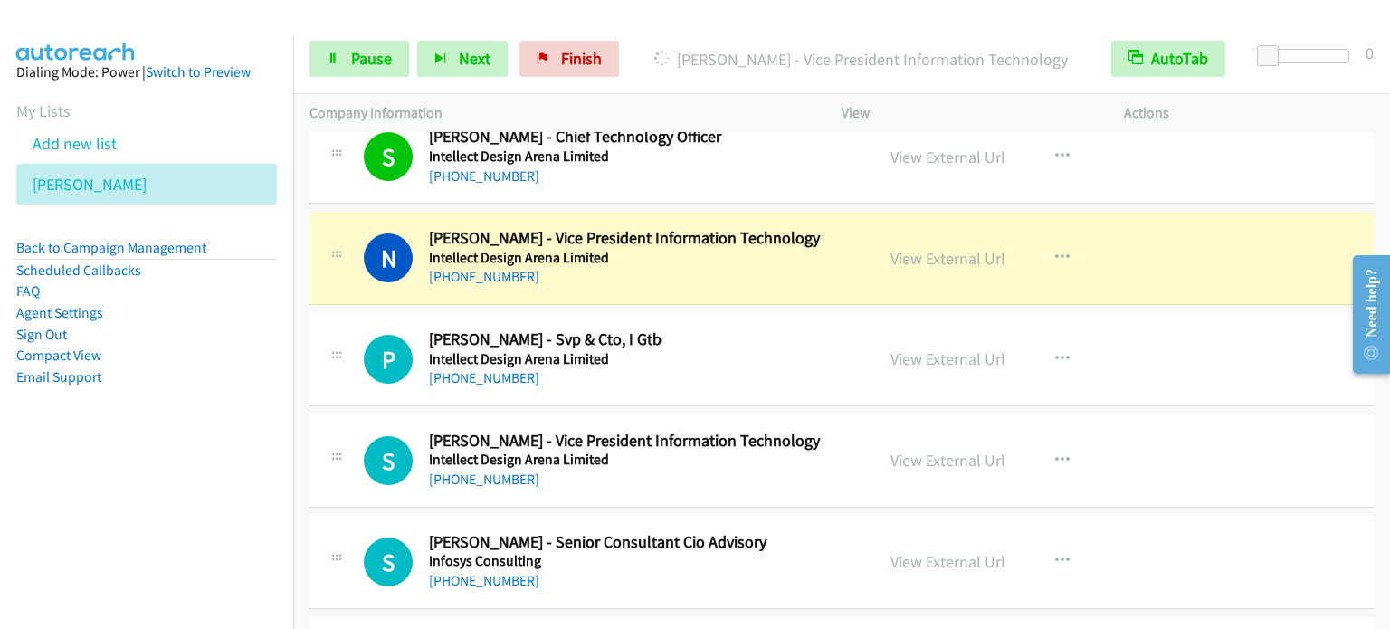
scroll to position [4523, 0]
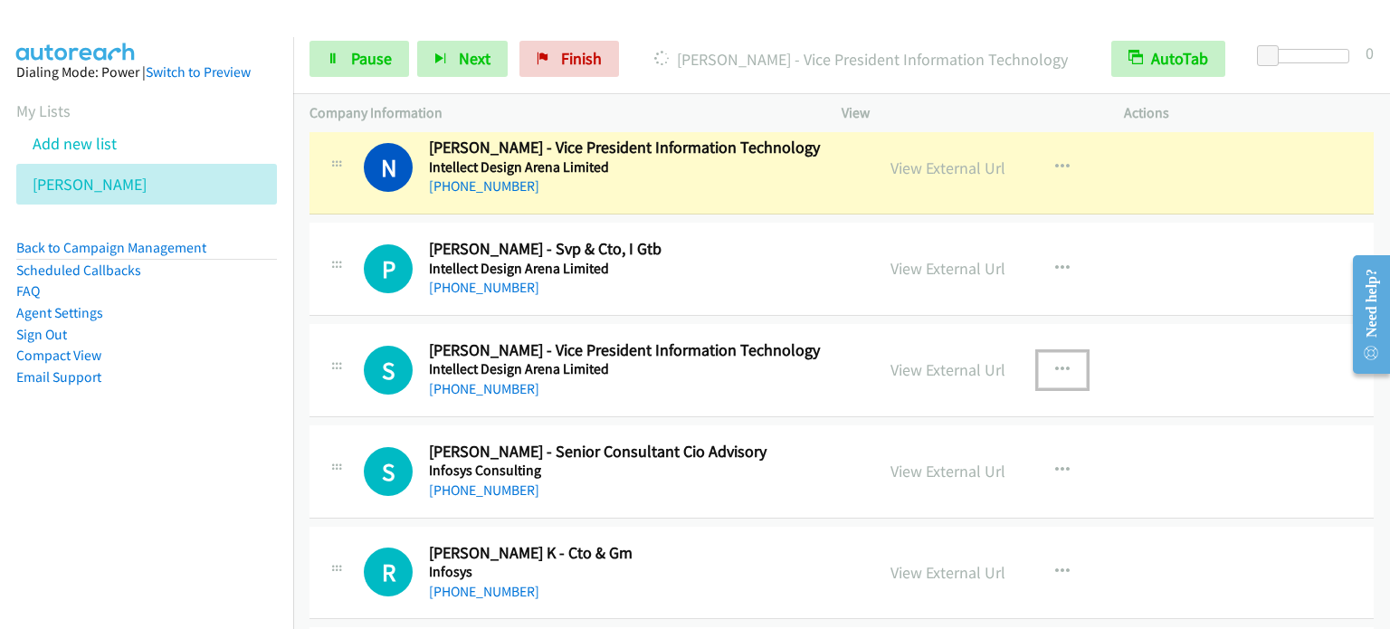
click at [1055, 363] on icon "button" at bounding box center [1062, 370] width 14 height 14
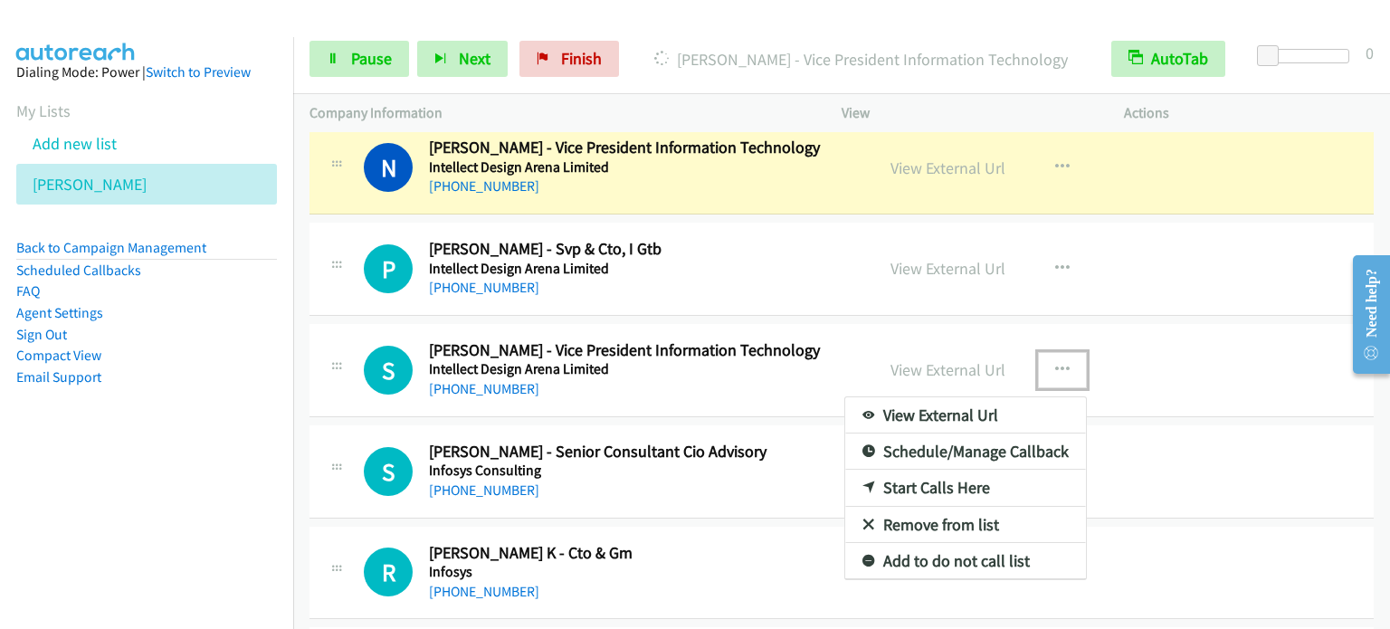
click at [936, 472] on link "Start Calls Here" at bounding box center [965, 488] width 241 height 36
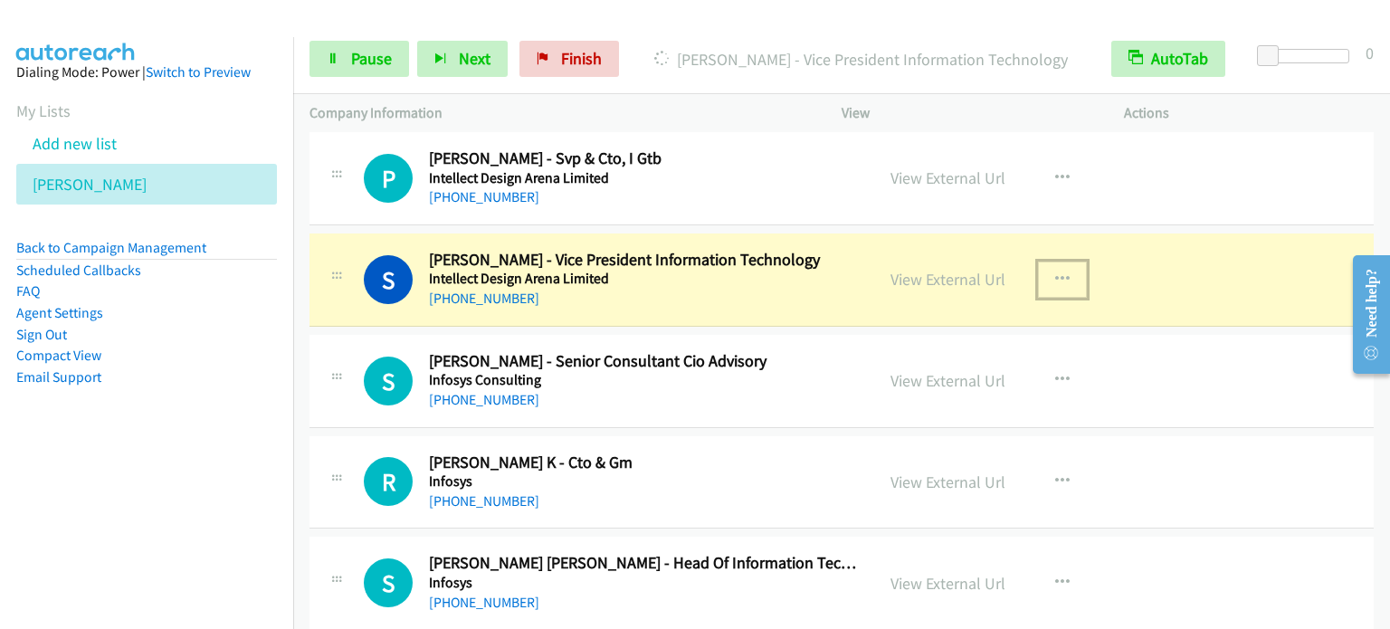
scroll to position [4795, 0]
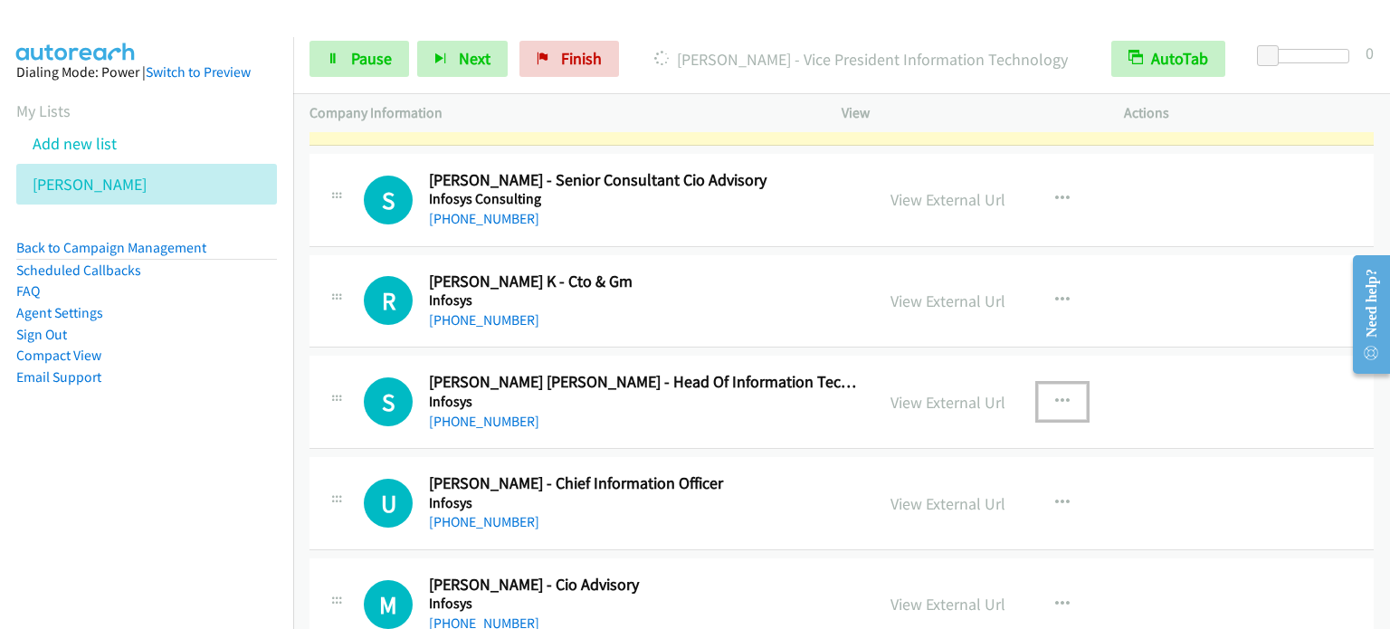
click at [1065, 387] on button "button" at bounding box center [1062, 402] width 49 height 36
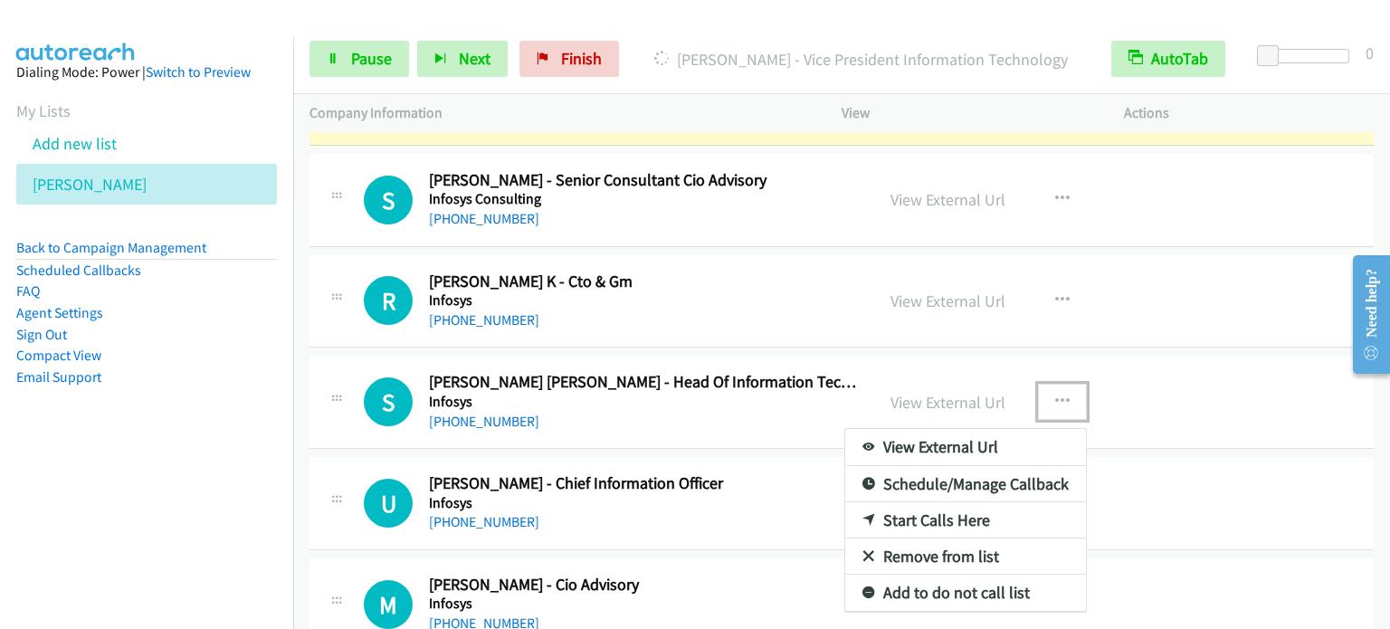
click at [944, 504] on link "Start Calls Here" at bounding box center [965, 520] width 241 height 36
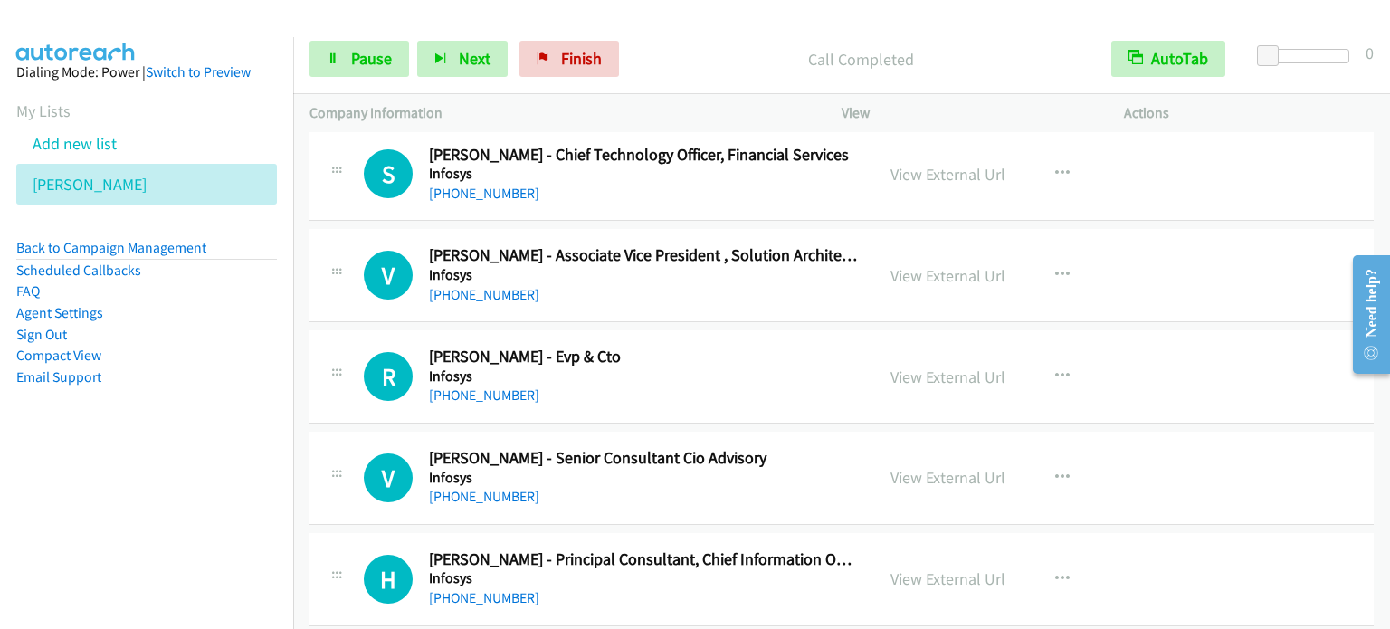
scroll to position [5428, 0]
click at [1061, 156] on button "button" at bounding box center [1062, 173] width 49 height 36
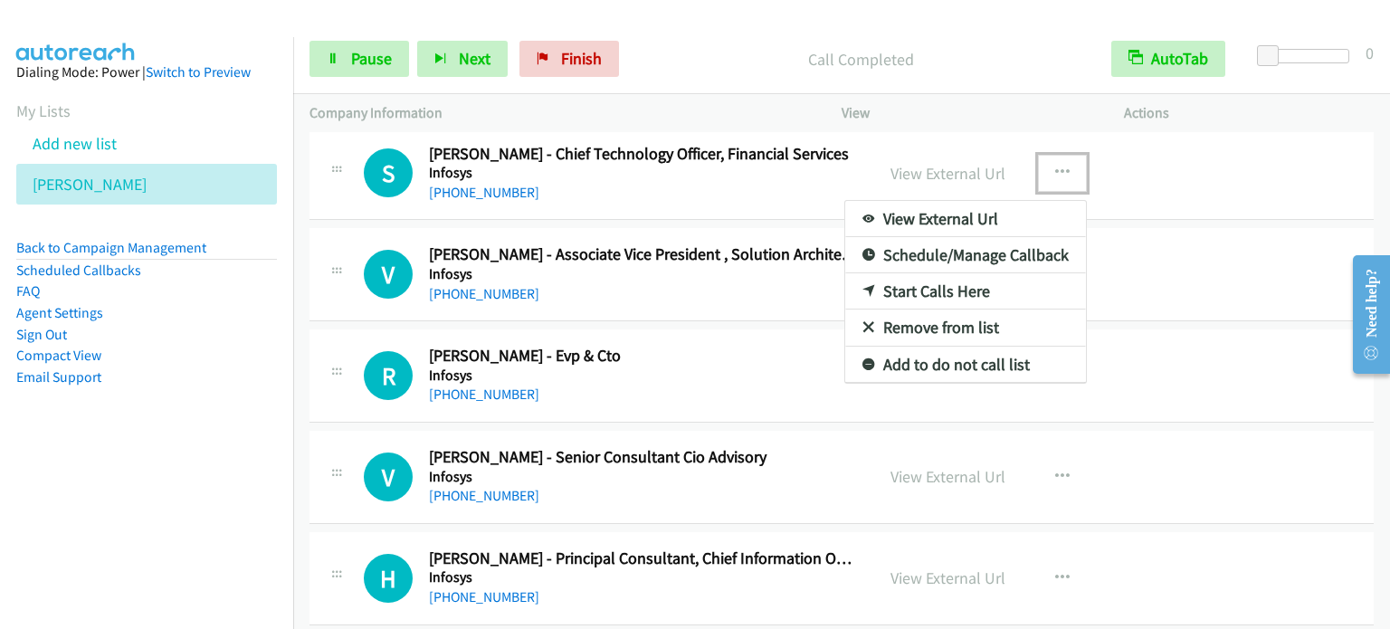
click at [942, 274] on link "Start Calls Here" at bounding box center [965, 291] width 241 height 36
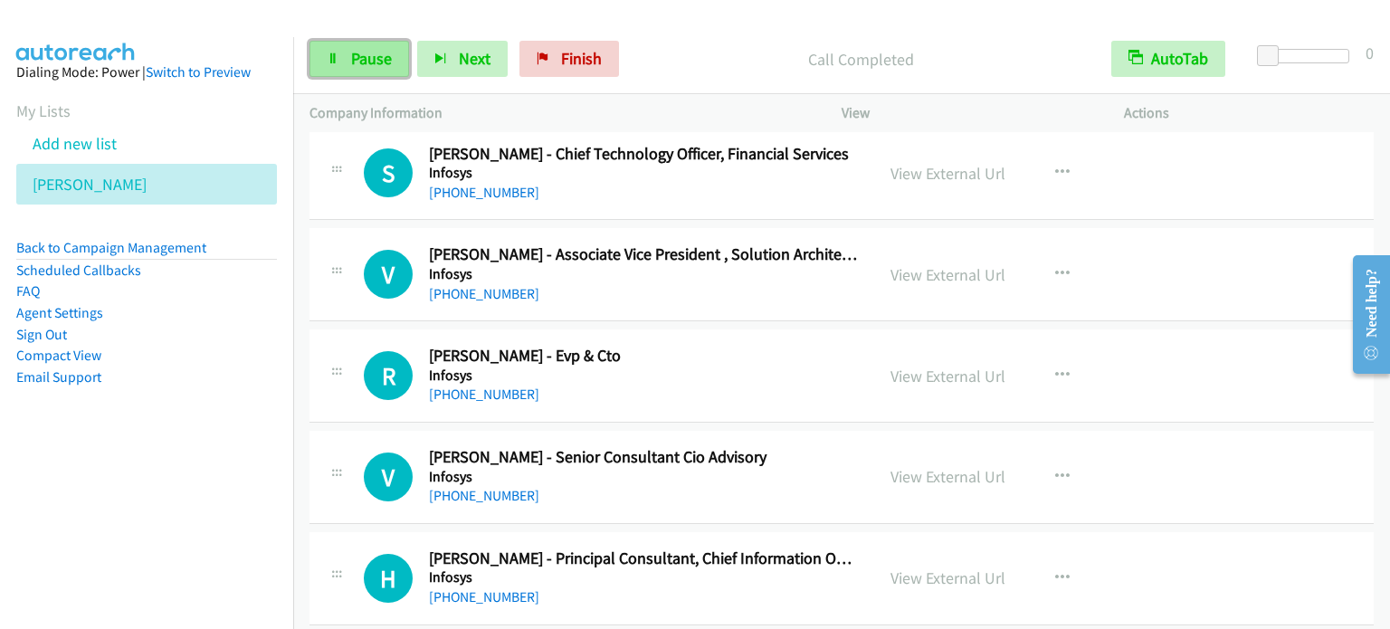
click at [355, 54] on span "Pause" at bounding box center [371, 58] width 41 height 21
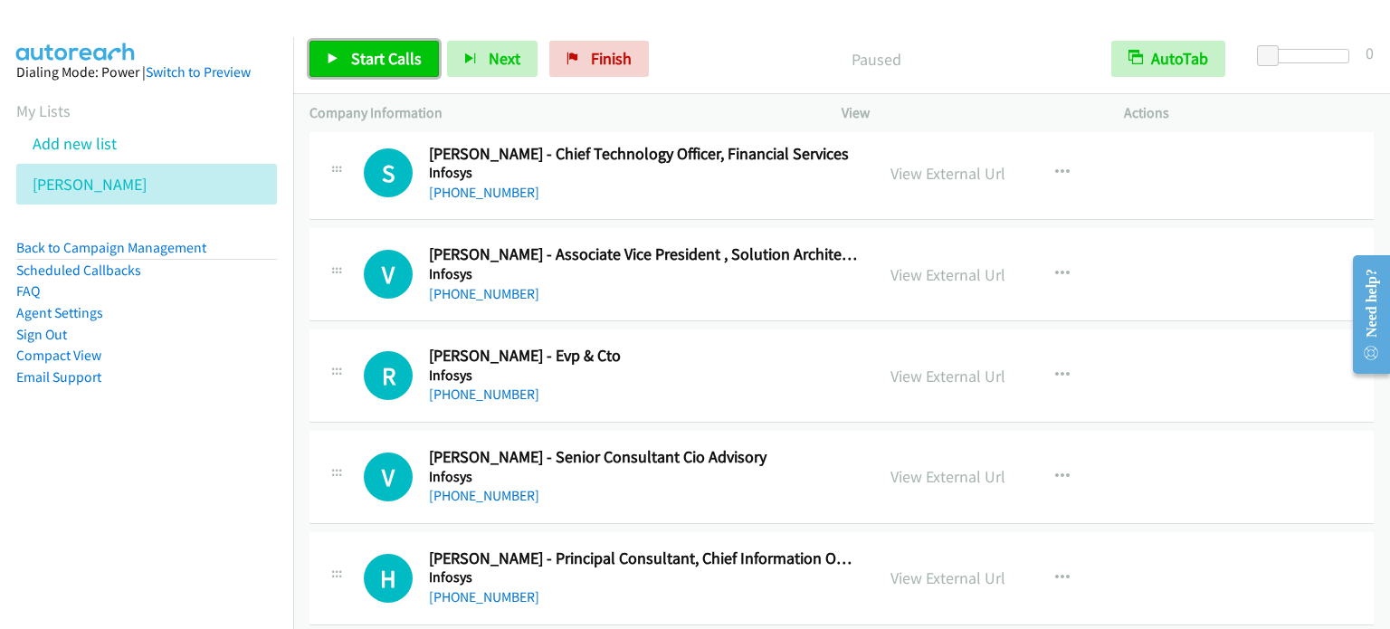
click at [355, 54] on span "Start Calls" at bounding box center [386, 58] width 71 height 21
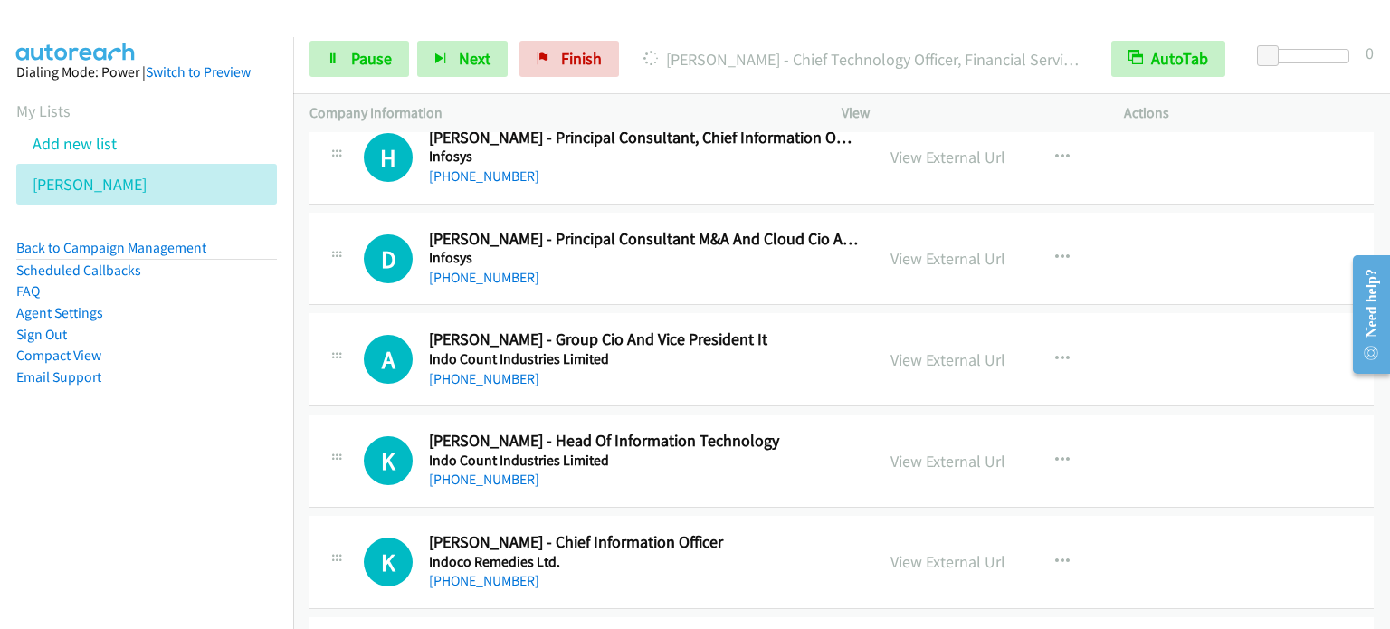
scroll to position [5880, 0]
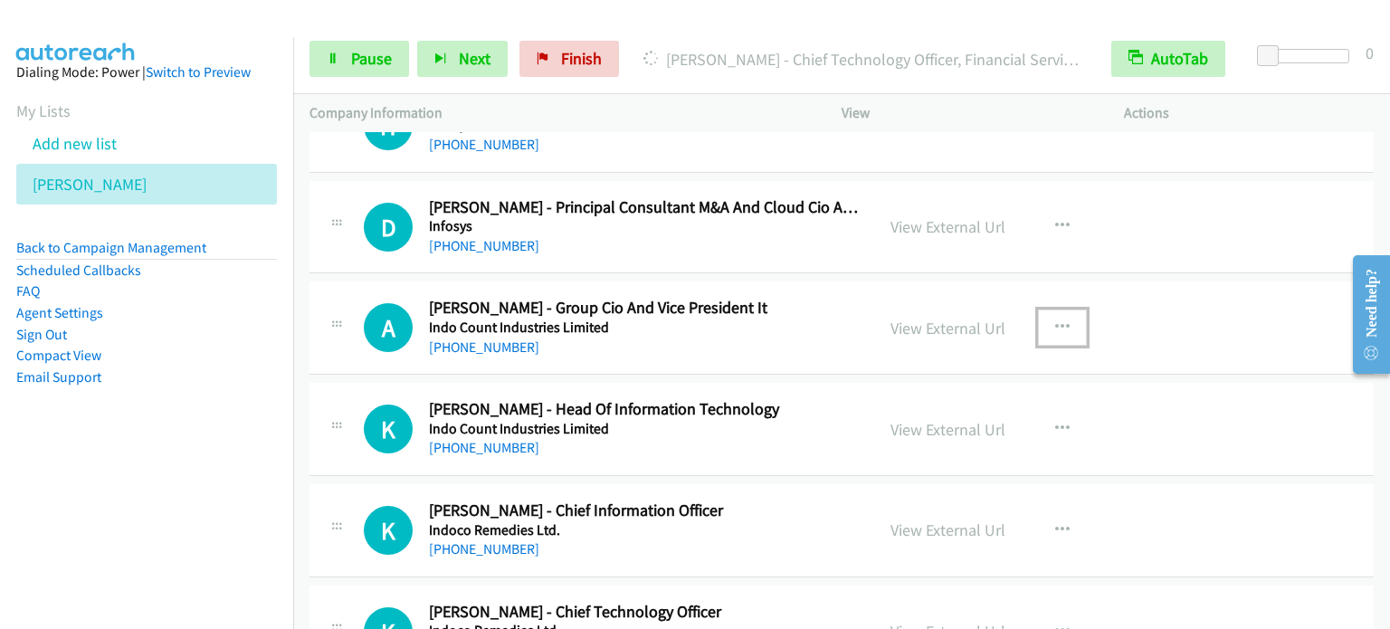
click at [1066, 310] on button "button" at bounding box center [1062, 327] width 49 height 36
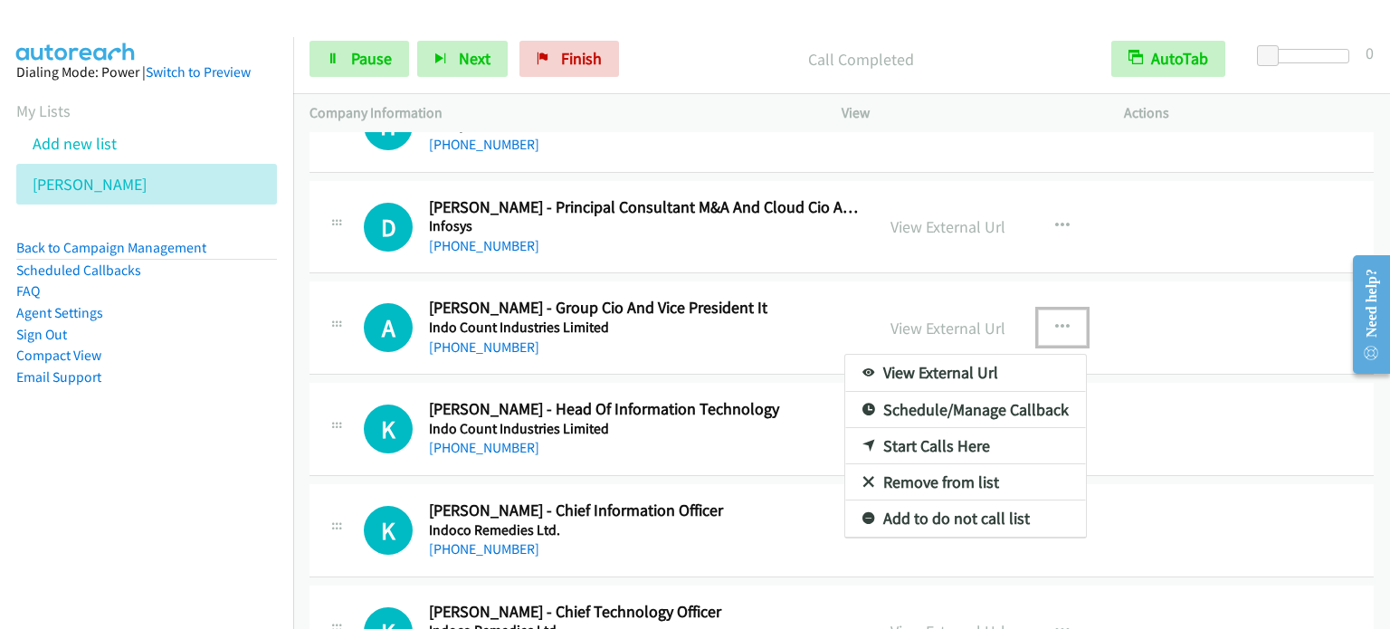
click at [939, 439] on link "Start Calls Here" at bounding box center [965, 446] width 241 height 36
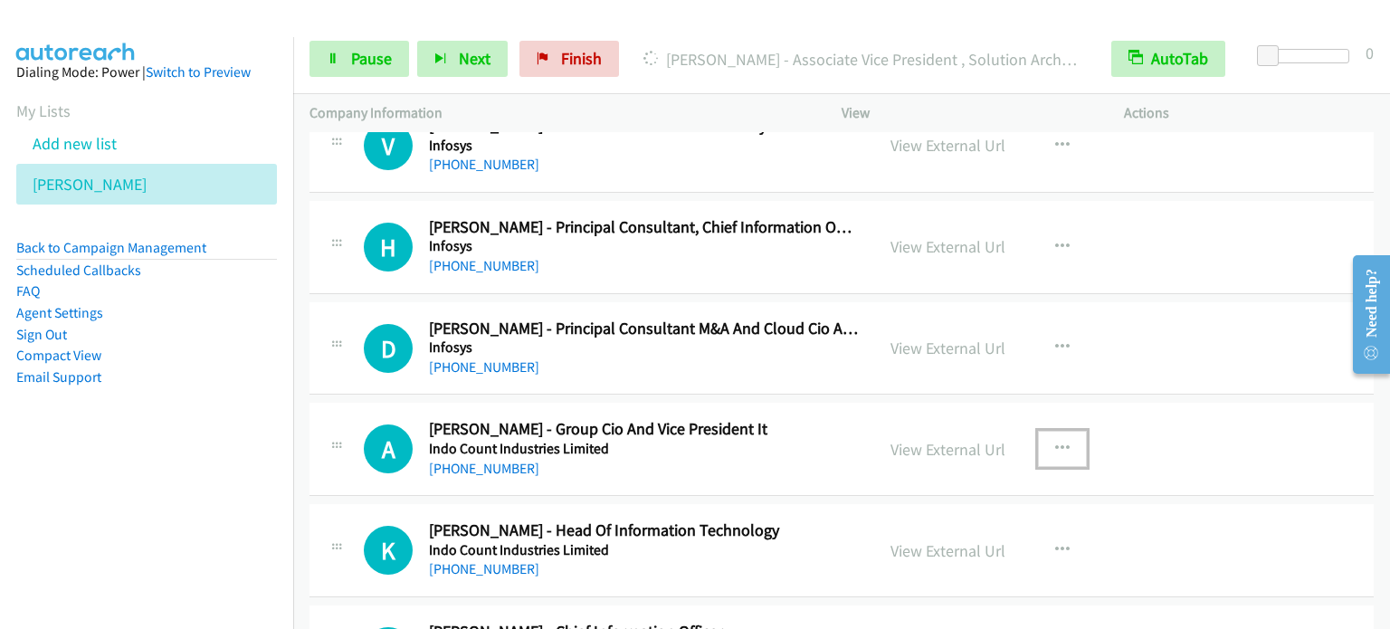
scroll to position [5790, 0]
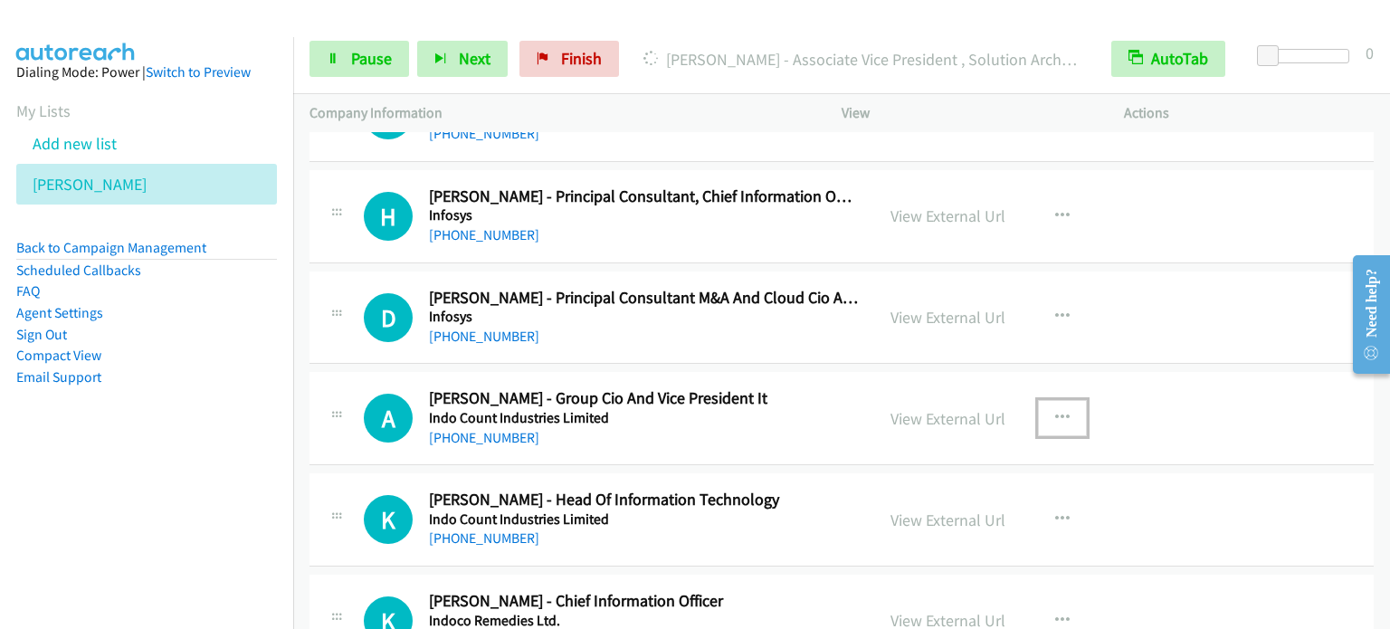
click at [1063, 415] on button "button" at bounding box center [1062, 418] width 49 height 36
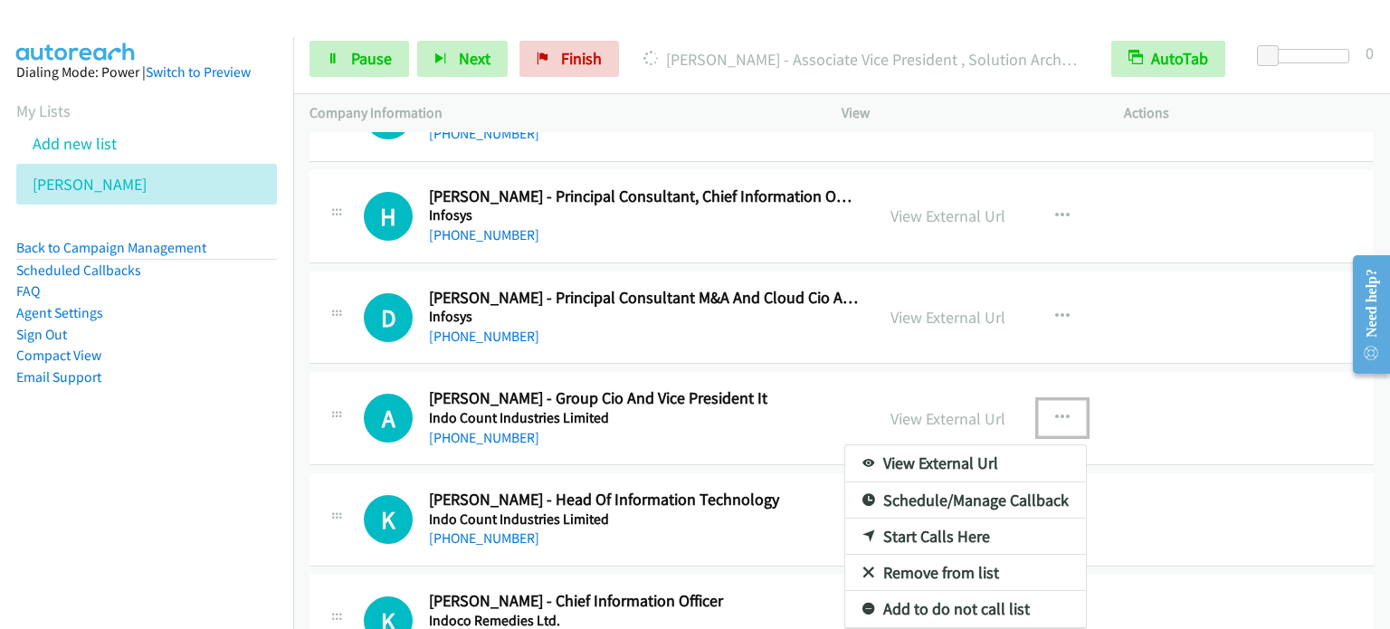
click at [956, 524] on link "Start Calls Here" at bounding box center [965, 536] width 241 height 36
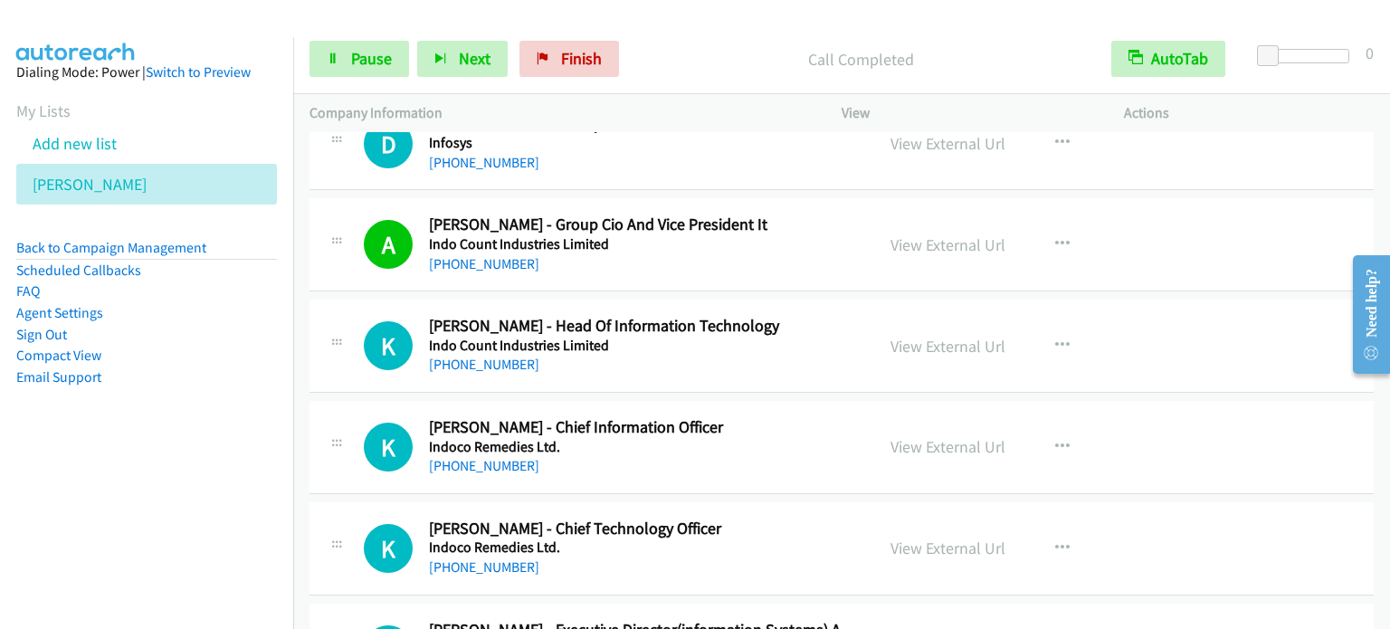
scroll to position [5971, 0]
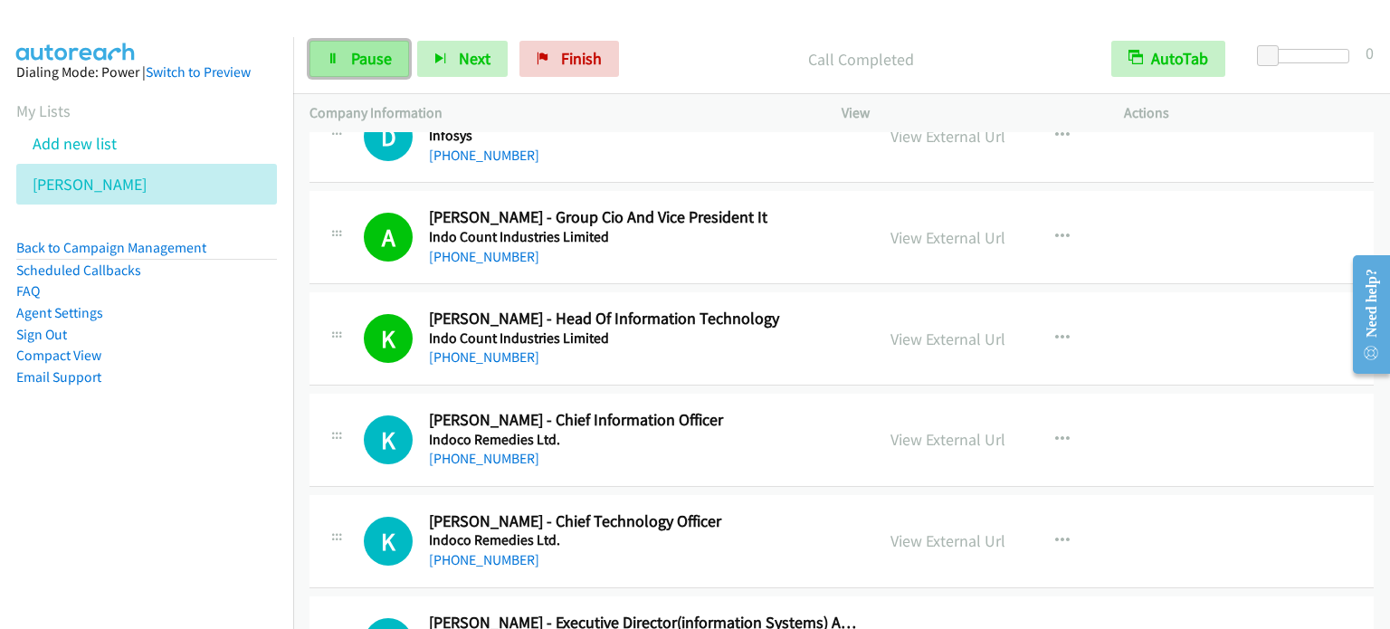
click at [351, 66] on span "Pause" at bounding box center [371, 58] width 41 height 21
